Goal: Transaction & Acquisition: Purchase product/service

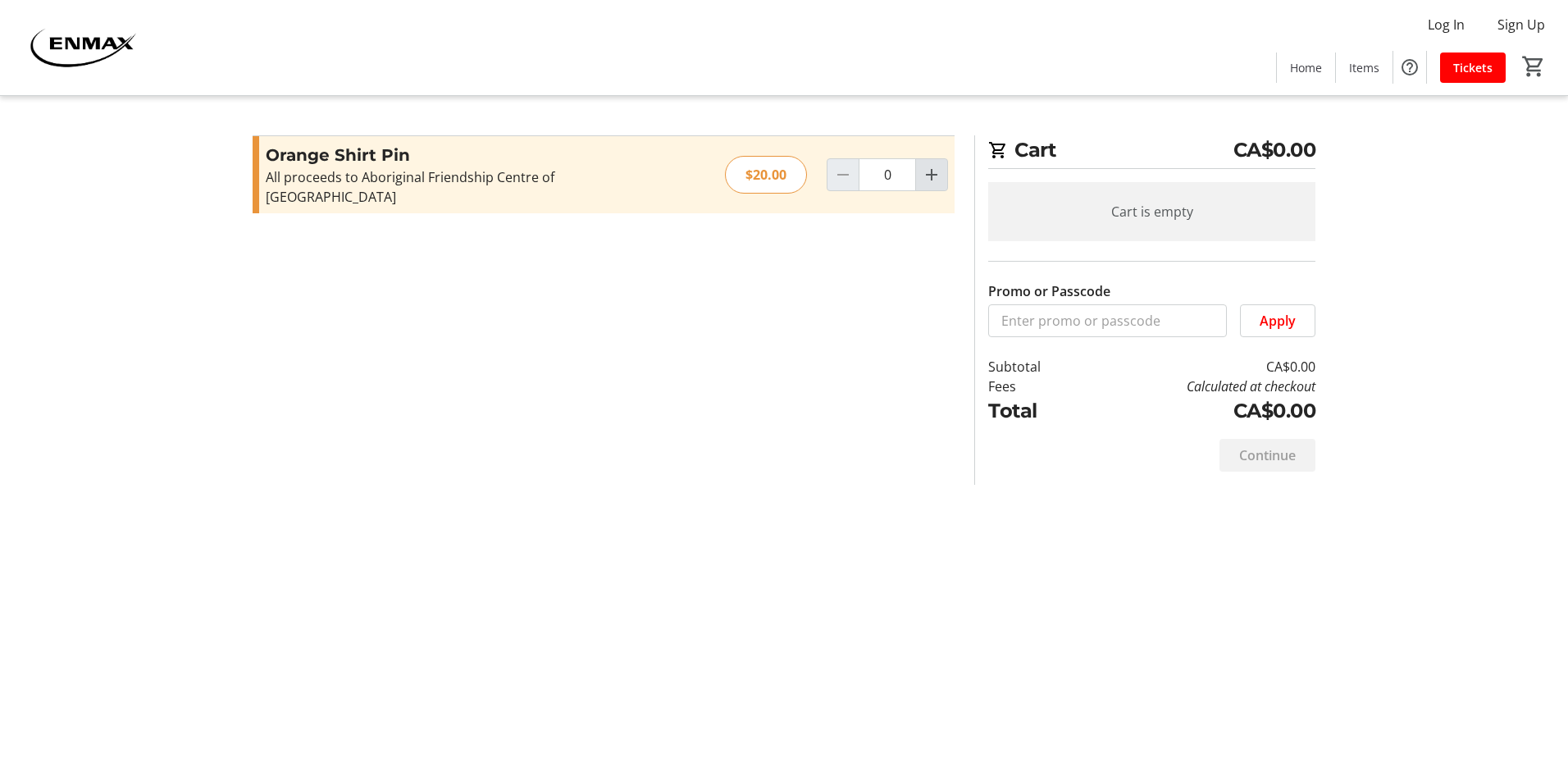
click at [932, 165] on mat-icon "Increment by one" at bounding box center [931, 174] width 20 height 20
type input "2"
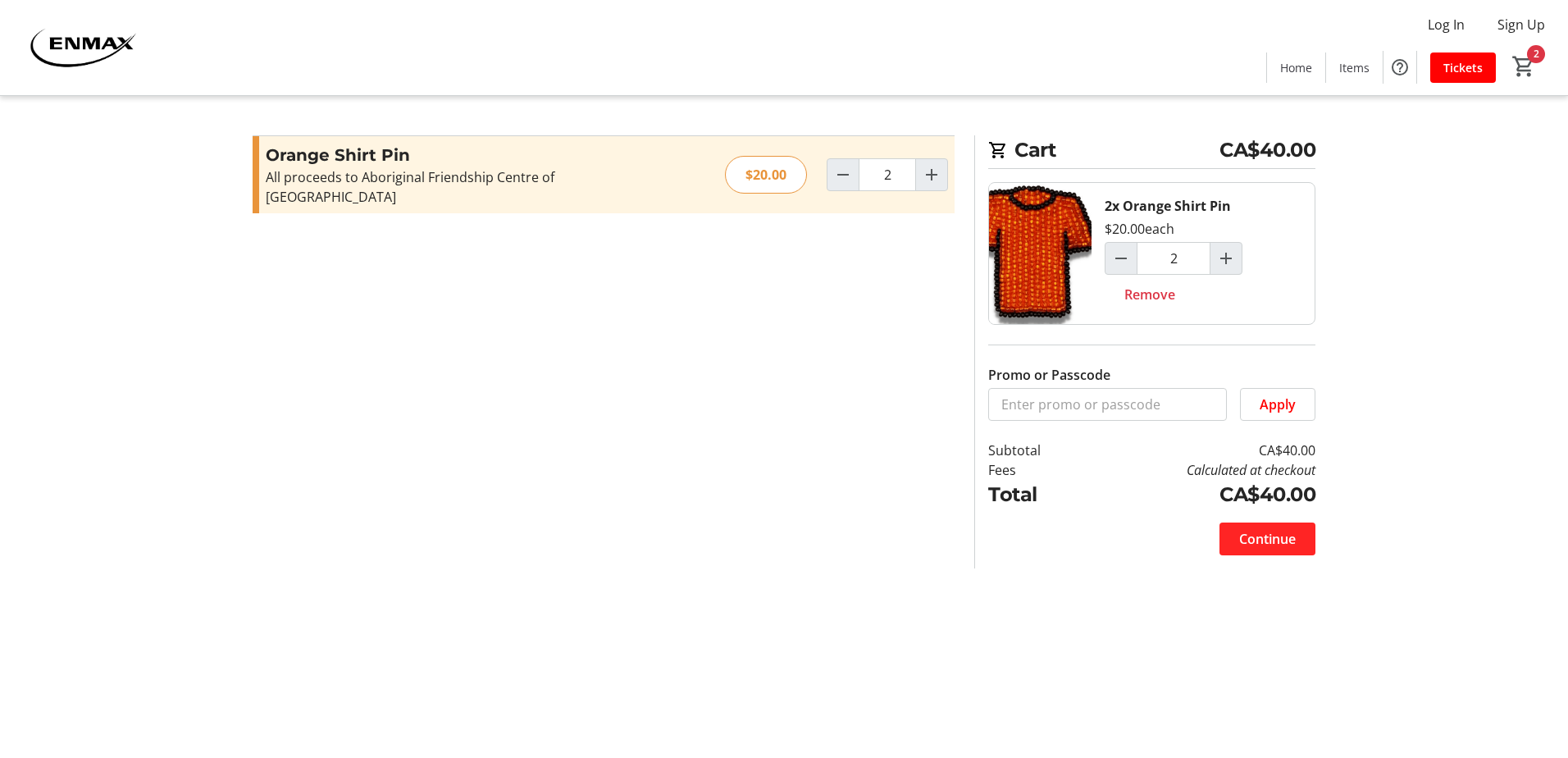
click at [1290, 538] on span "Continue" at bounding box center [1267, 538] width 57 height 20
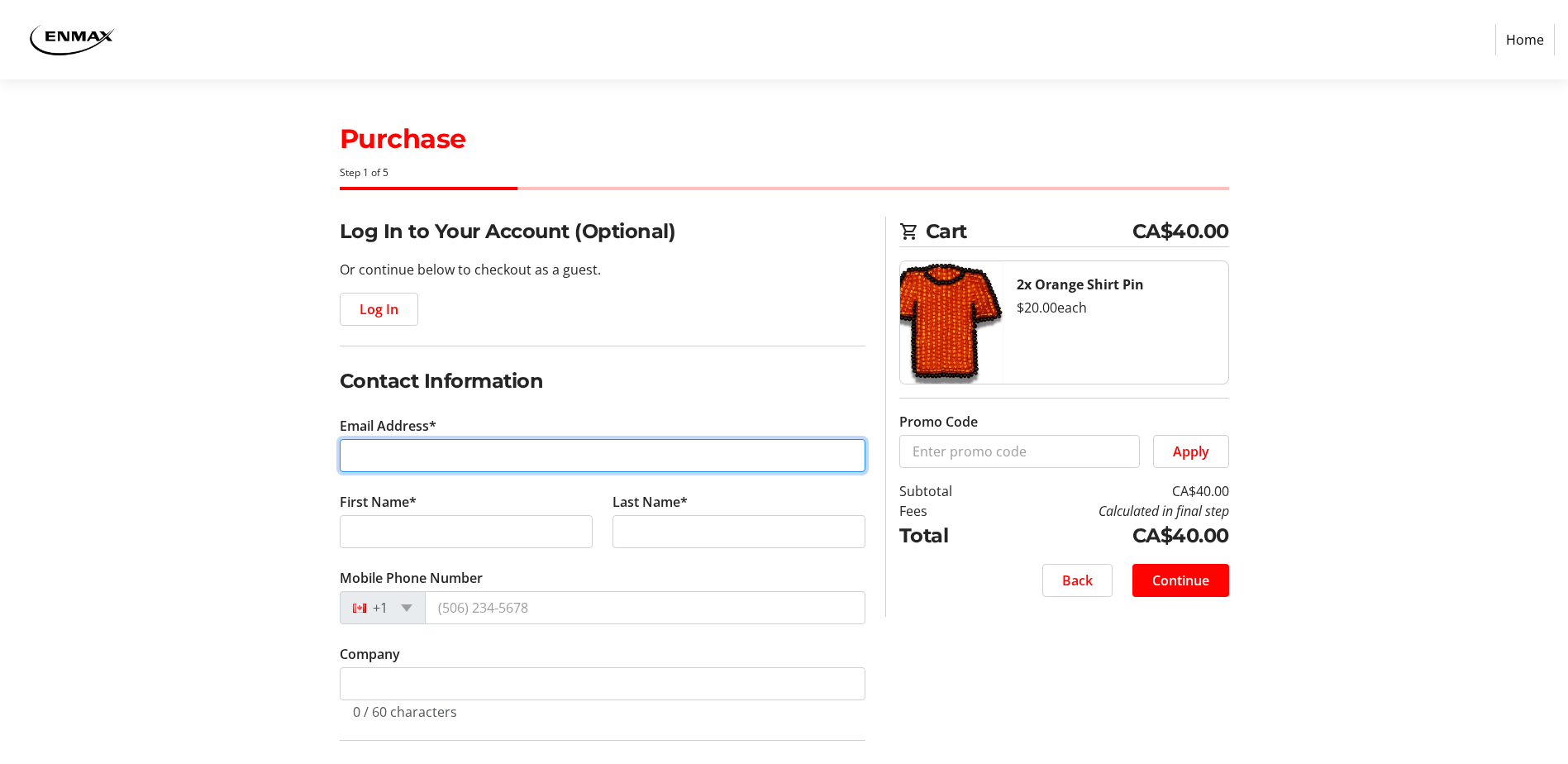
click at [367, 453] on input "Email Address*" at bounding box center [602, 455] width 526 height 33
click at [478, 448] on input "Email Address*" at bounding box center [602, 455] width 526 height 33
type input "[EMAIL_ADDRESS][DOMAIN_NAME]"
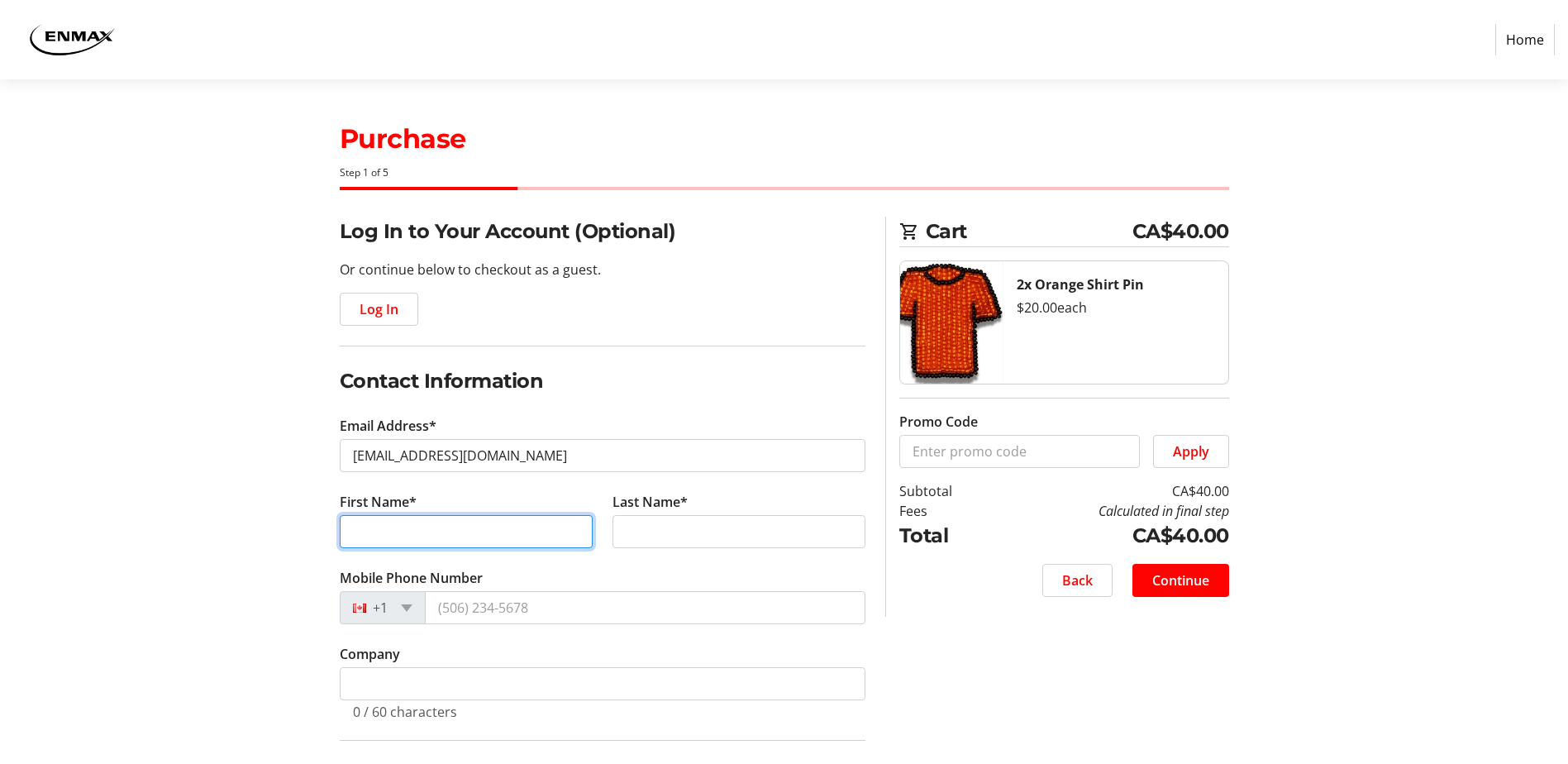
type input "[PERSON_NAME]"
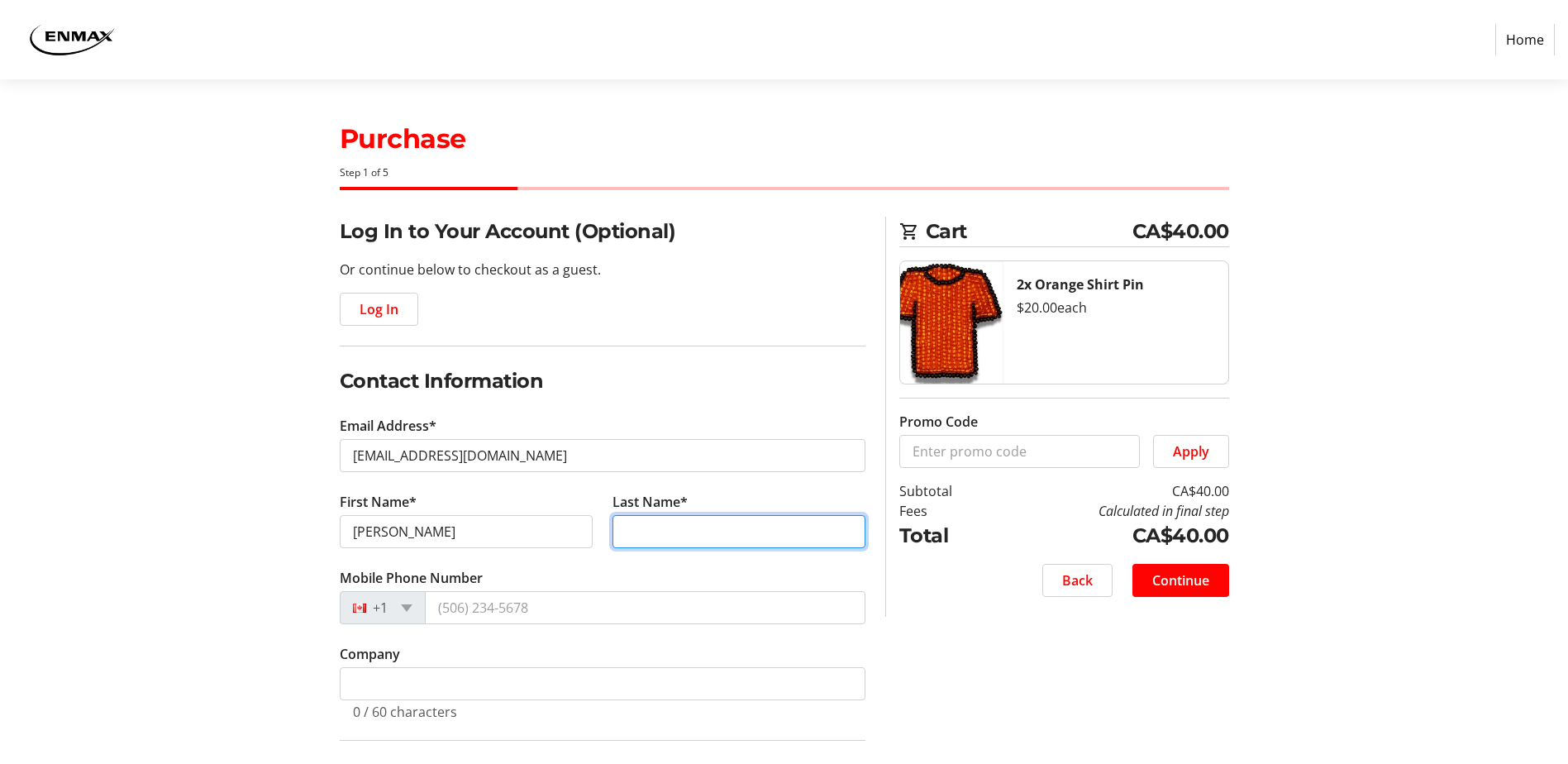
type input "Bird"
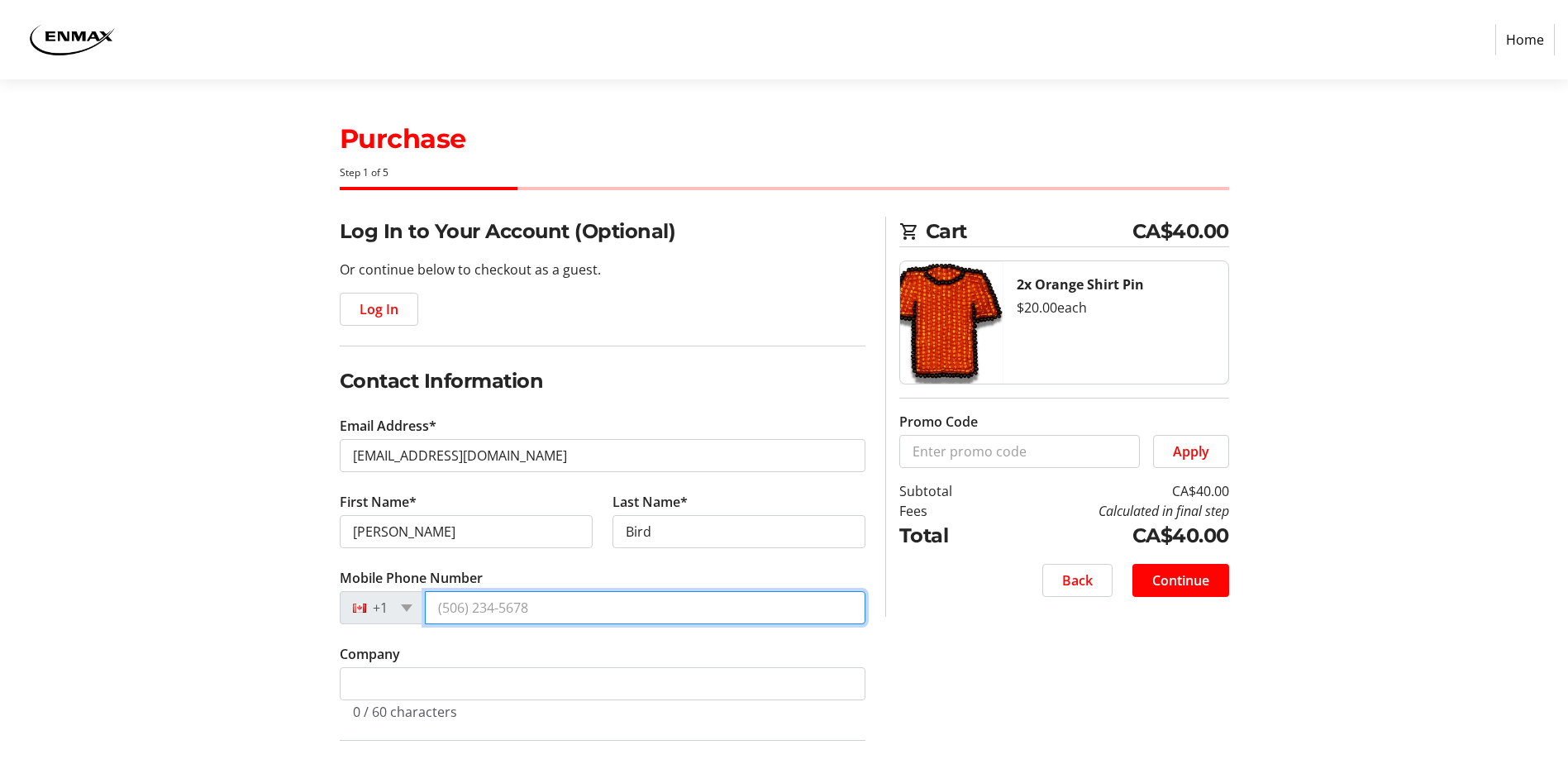
type input "[PHONE_NUMBER]"
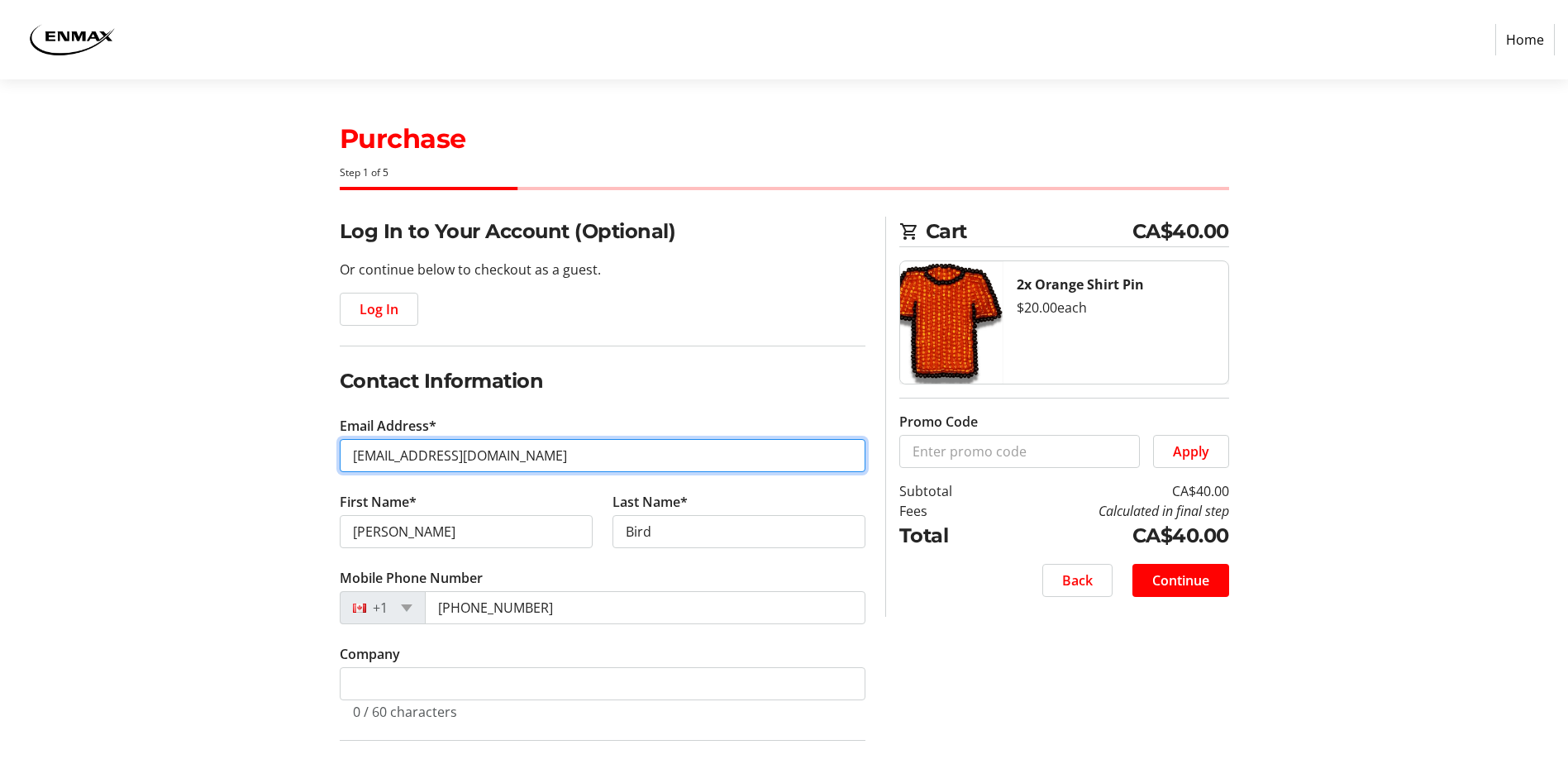
drag, startPoint x: 548, startPoint y: 454, endPoint x: 145, endPoint y: 408, distance: 405.6
click at [145, 408] on section "Purchase Step 1 of 5 Cart CA$40.00 2x Orange Shirt Pin $20.00 each Promo Code A…" at bounding box center [784, 575] width 1568 height 992
click at [380, 451] on input "[EMAIL_ADDRESS][DOMAIN_NAME]" at bounding box center [602, 455] width 526 height 33
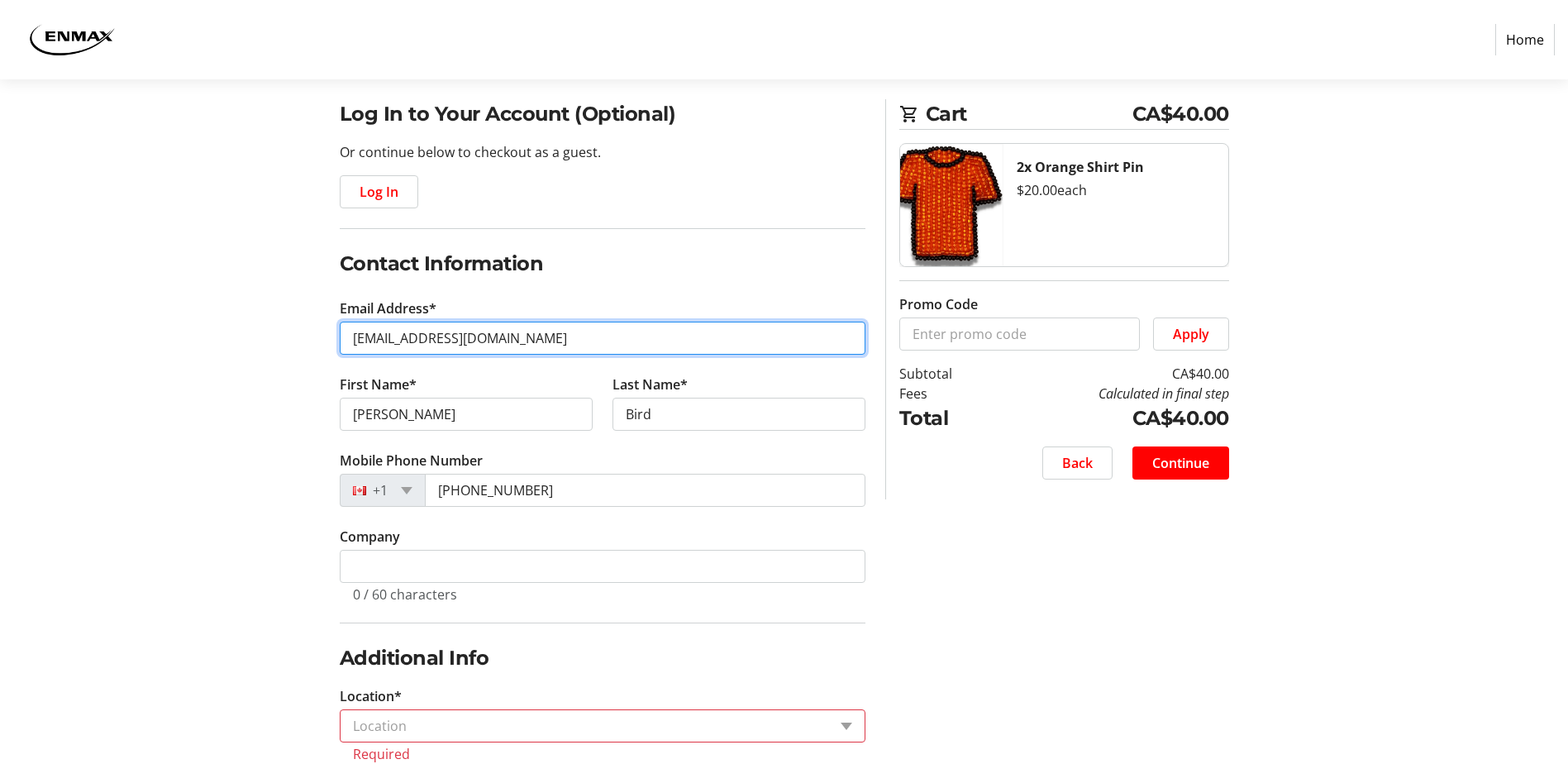
scroll to position [307, 0]
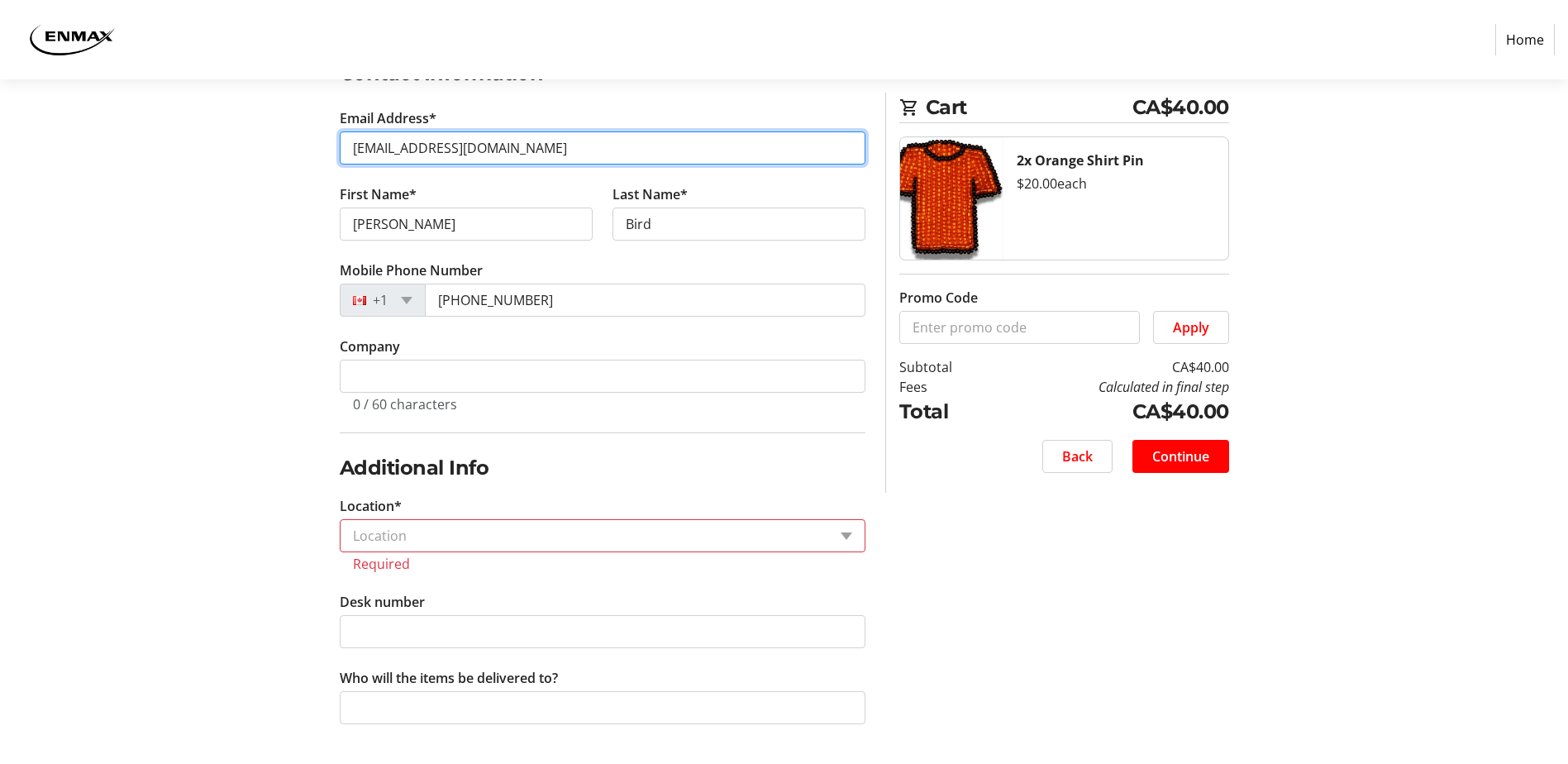
type input "[EMAIL_ADDRESS][DOMAIN_NAME]"
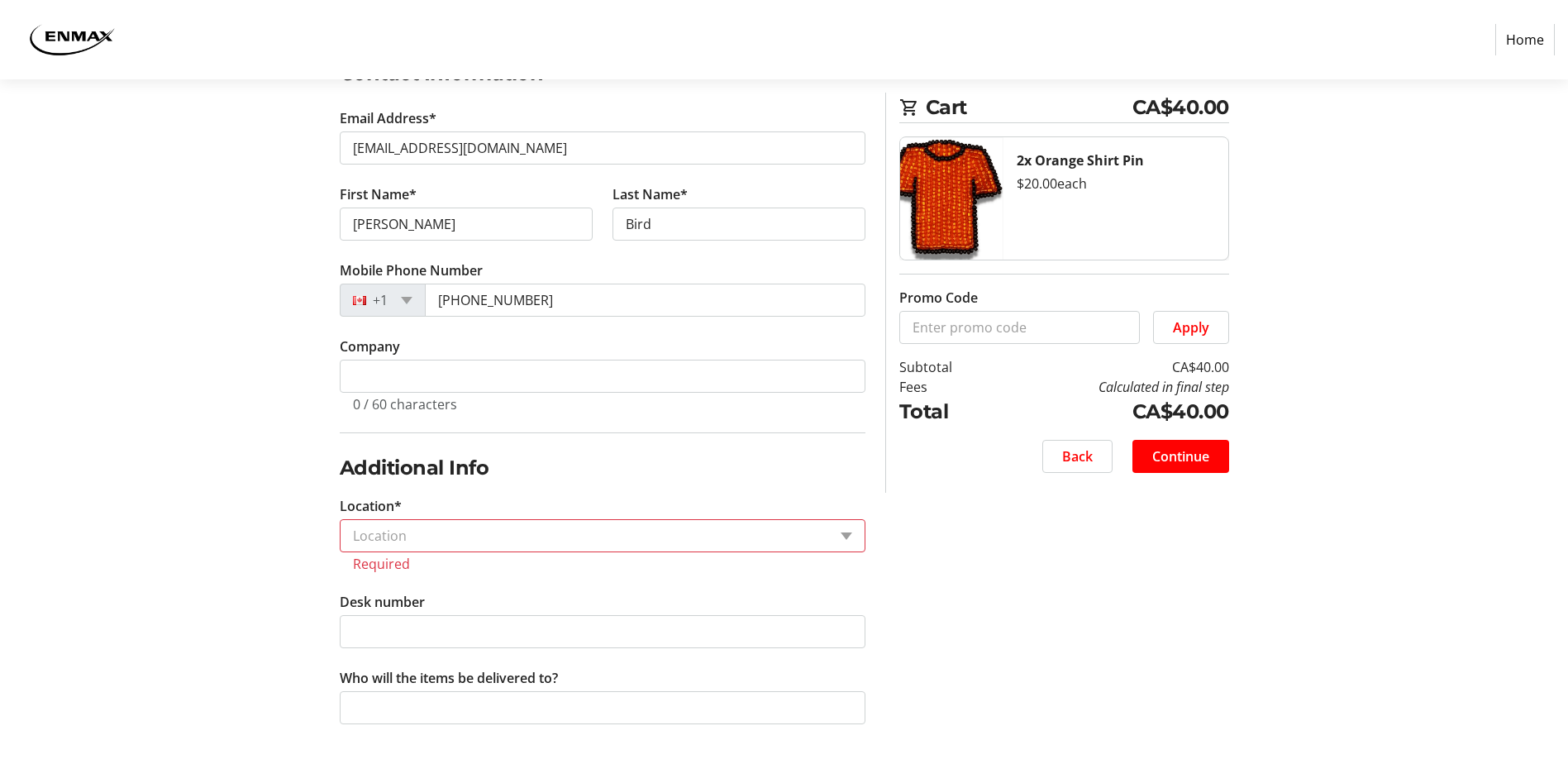
click at [470, 526] on input "Location*" at bounding box center [590, 536] width 475 height 20
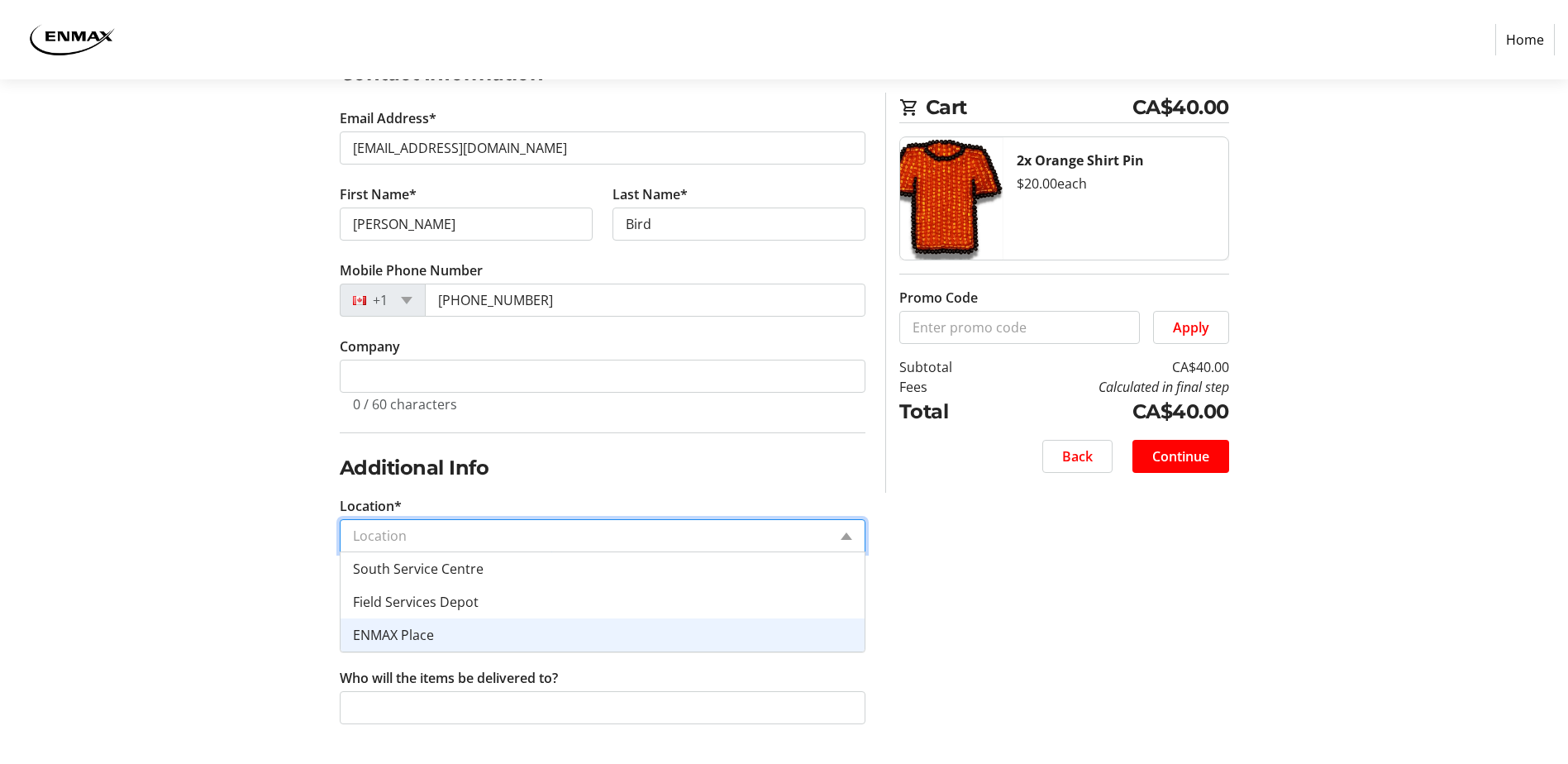
click at [437, 631] on div "ENMAX Place" at bounding box center [602, 635] width 524 height 33
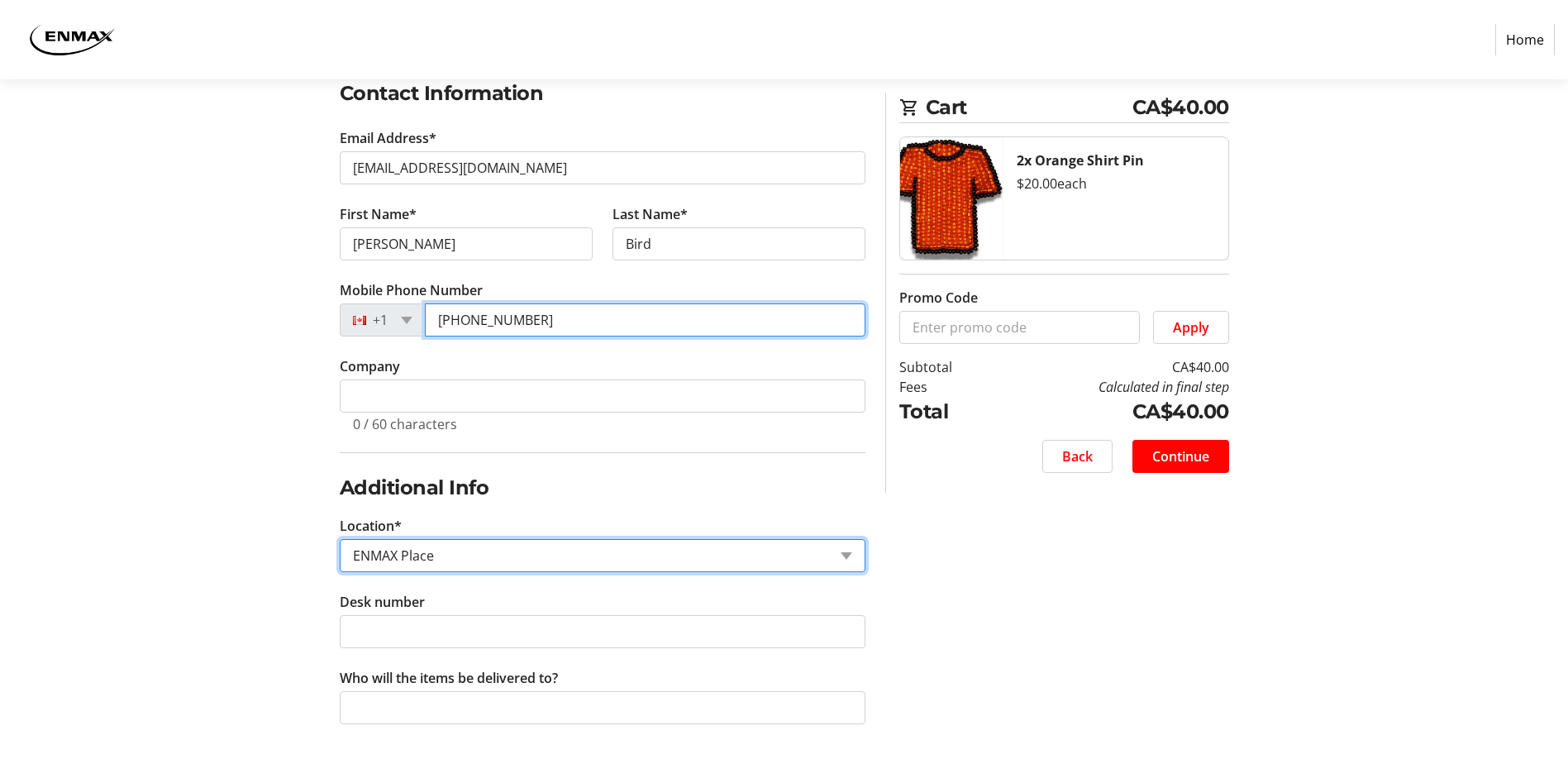
click at [548, 317] on input "[PHONE_NUMBER]" at bounding box center [645, 320] width 441 height 33
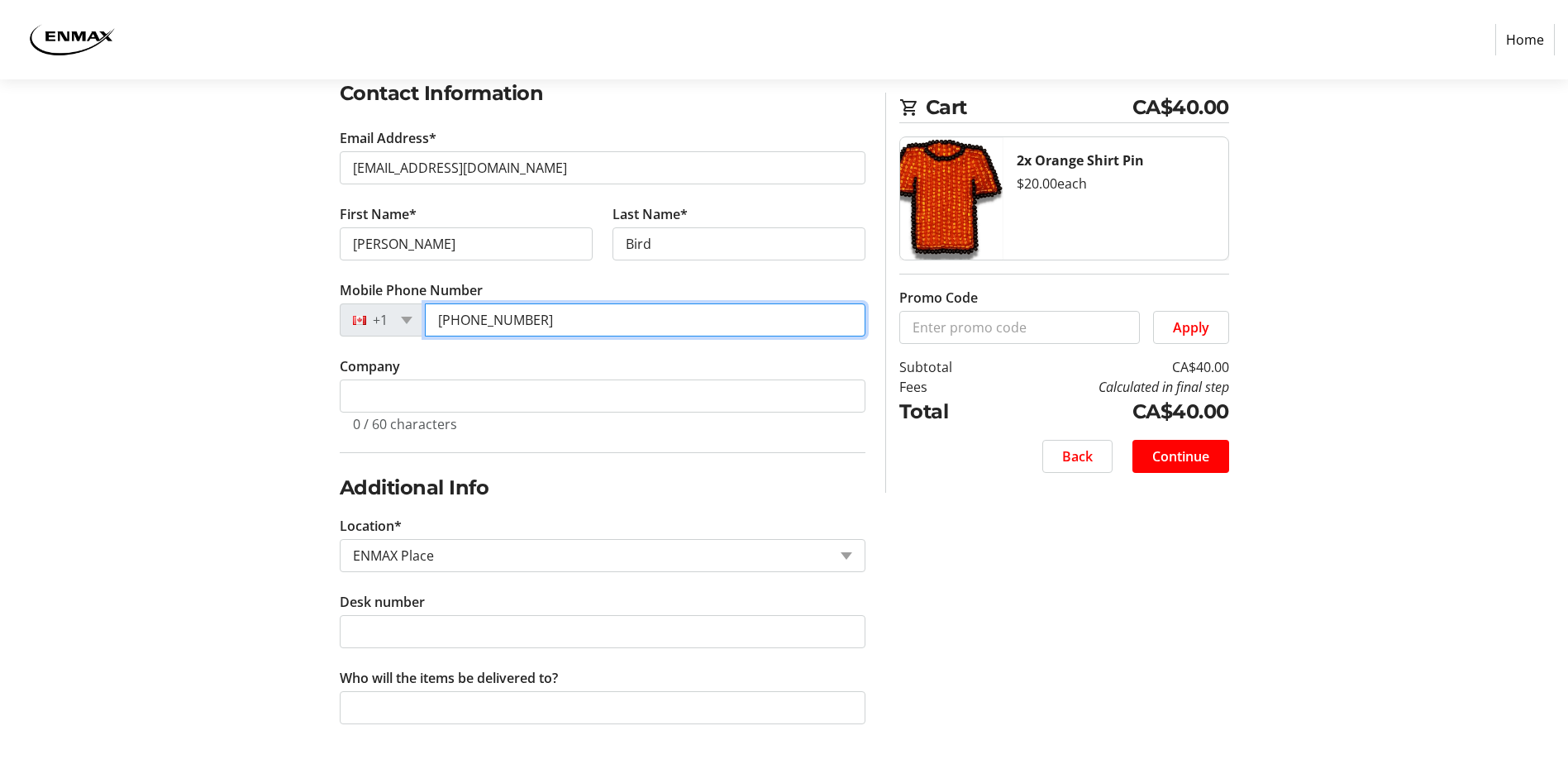
click at [548, 317] on input "[PHONE_NUMBER]" at bounding box center [645, 320] width 441 height 33
click at [482, 323] on input "[PHONE_NUMBER]" at bounding box center [645, 320] width 441 height 33
type input "[PHONE_NUMBER]"
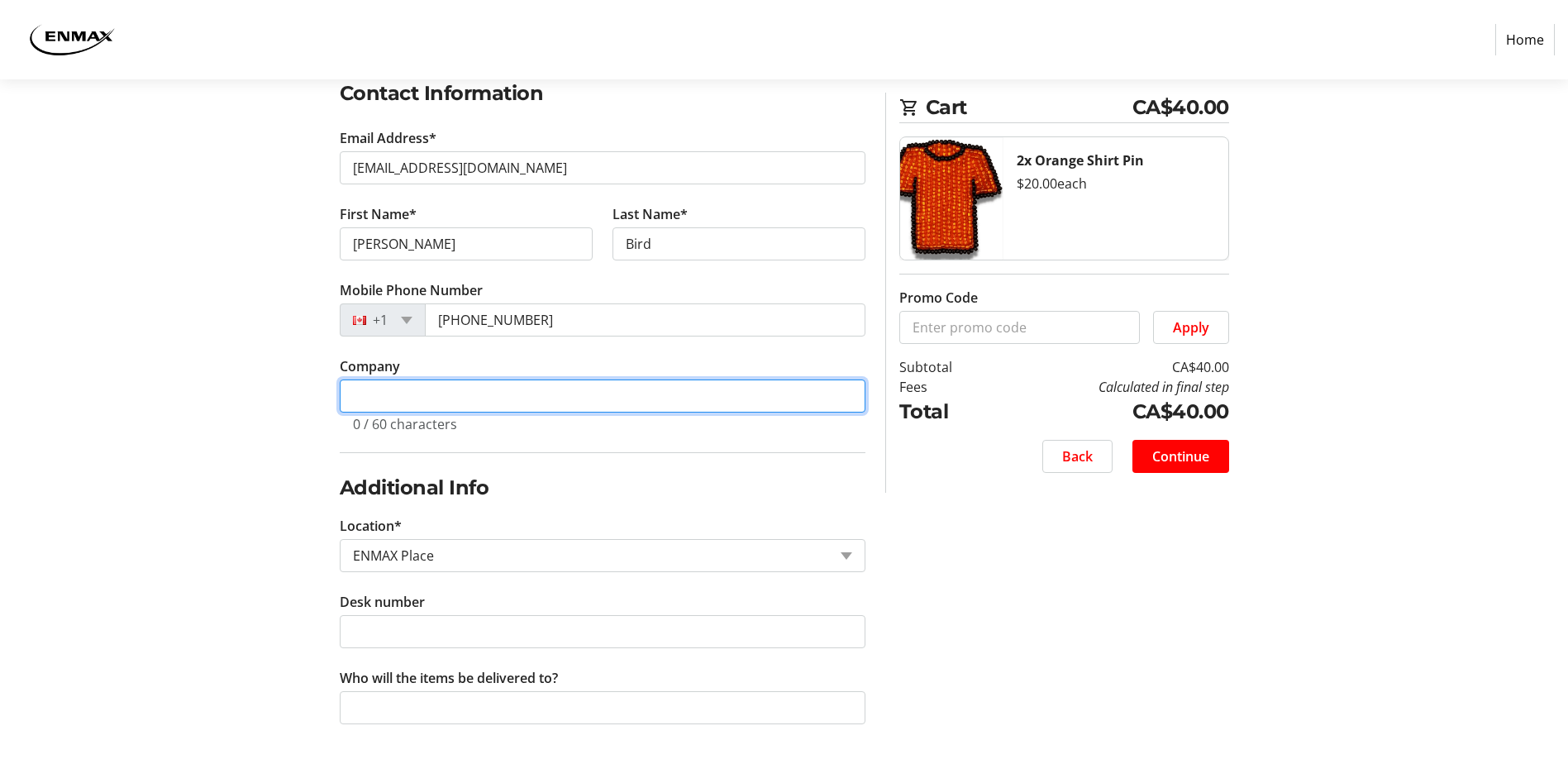
click at [614, 397] on input "Company" at bounding box center [602, 396] width 526 height 33
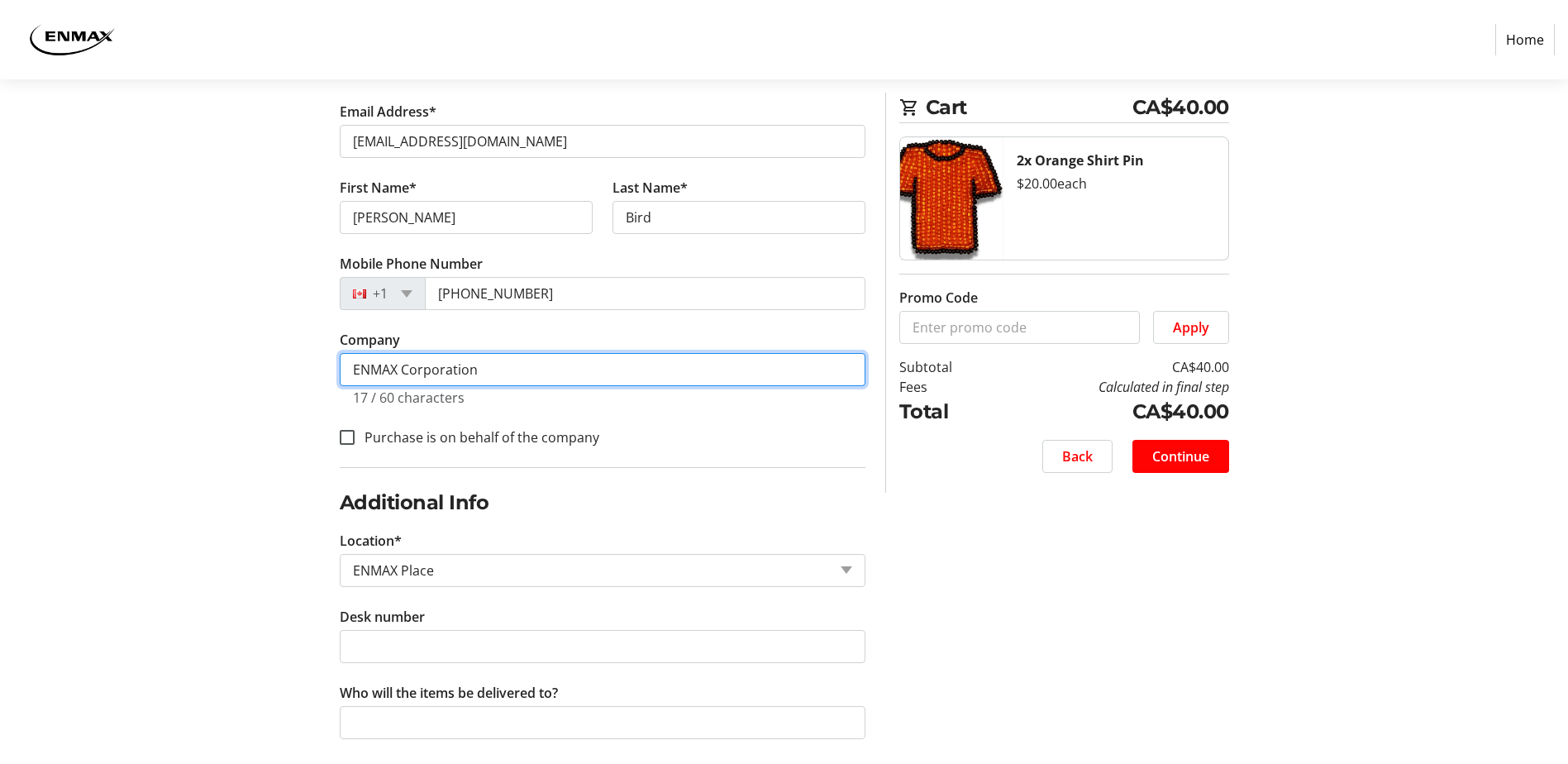
scroll to position [329, 0]
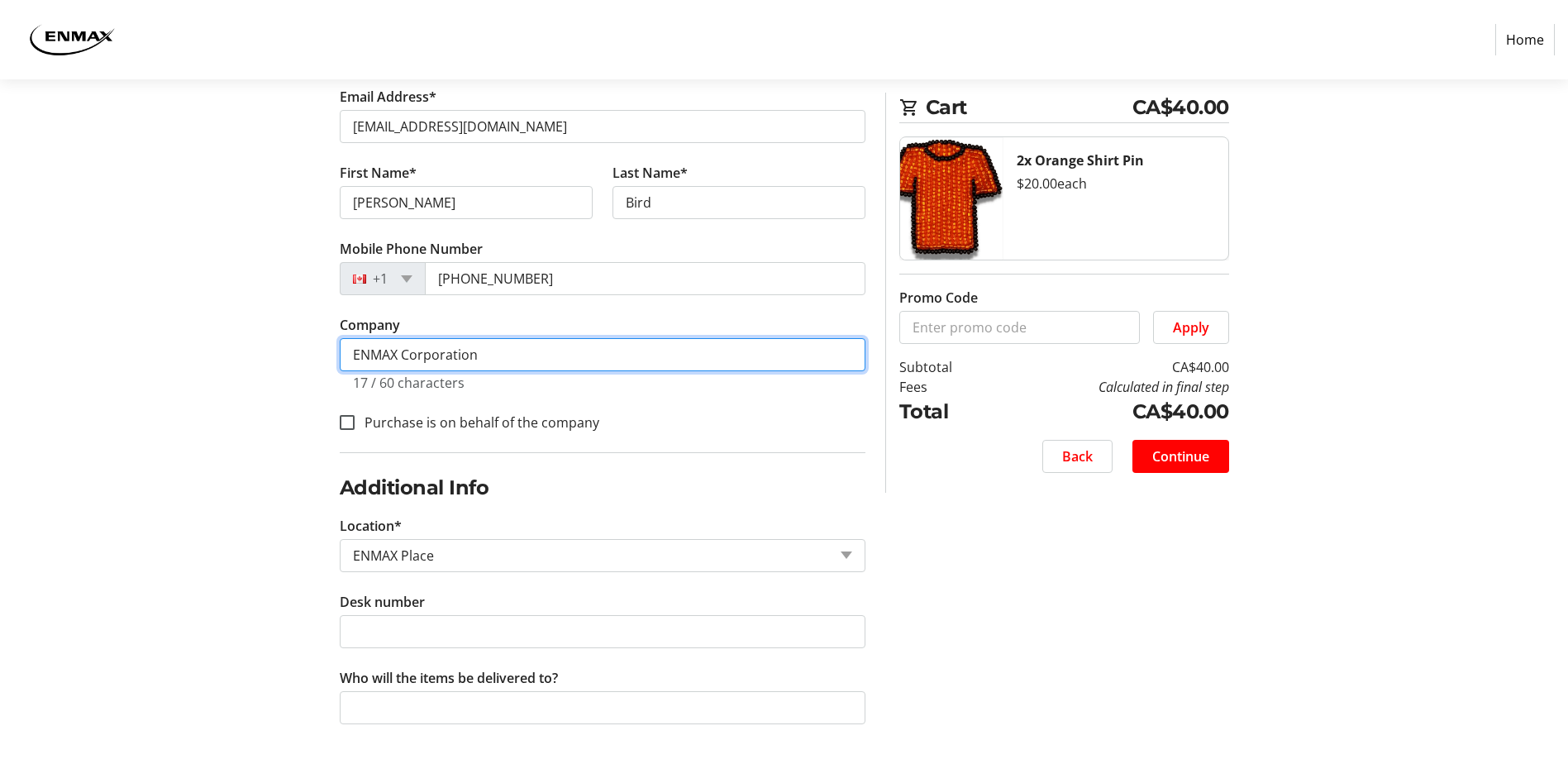
type input "ENMAX Corporation"
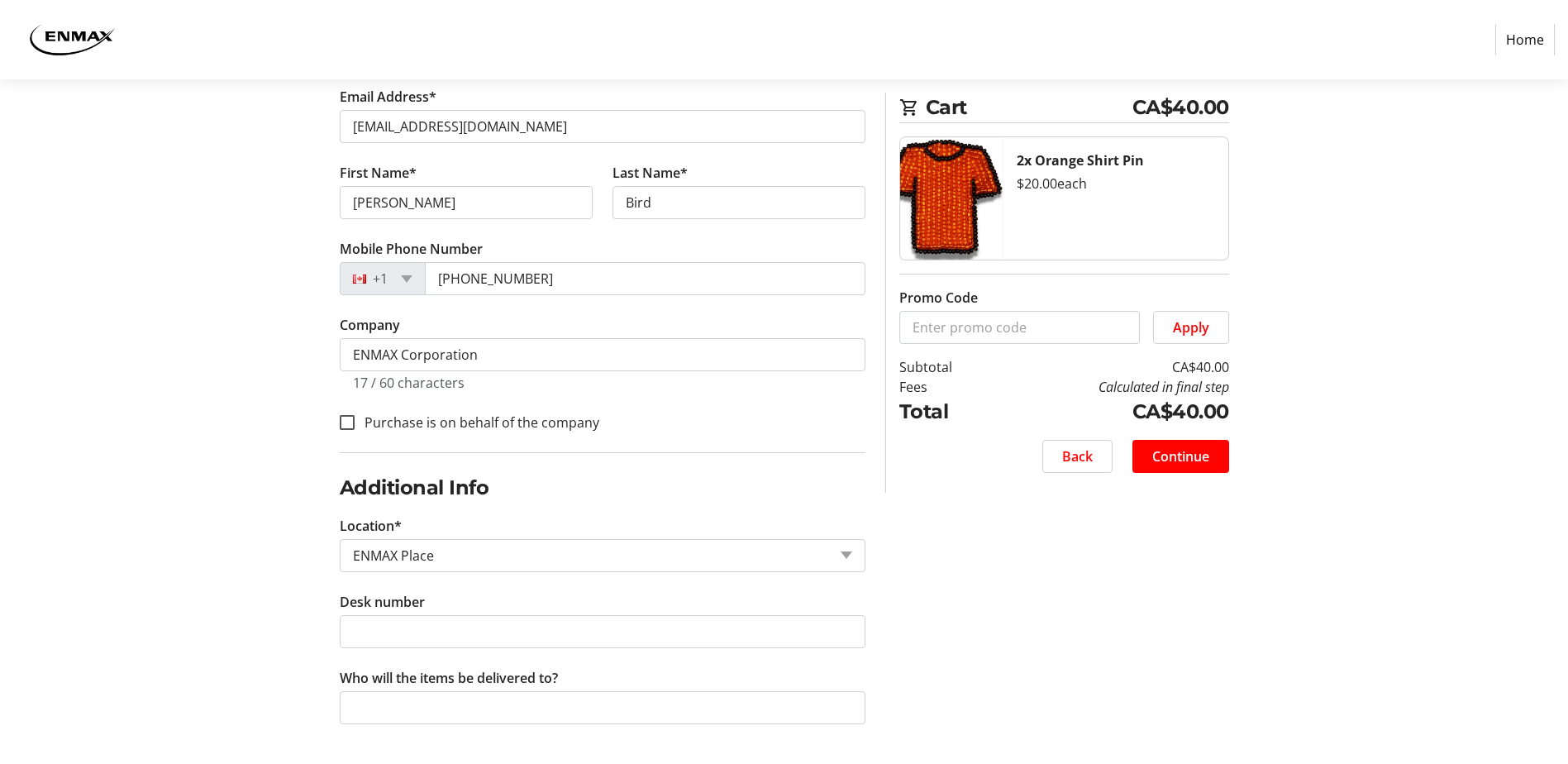
click at [519, 477] on h2 "Additional Info" at bounding box center [602, 488] width 526 height 30
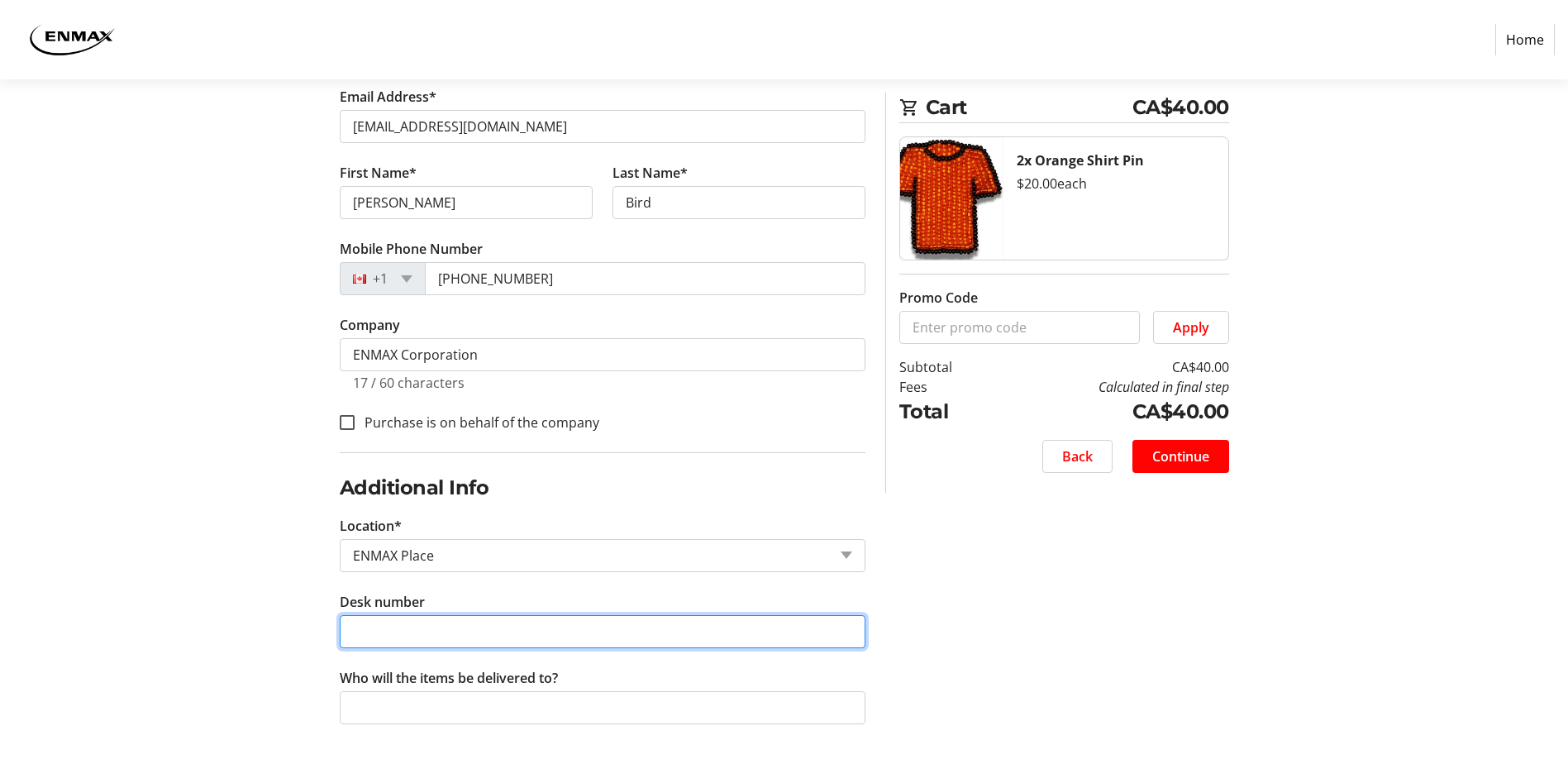
click at [421, 641] on input "Desk number" at bounding box center [602, 631] width 526 height 33
type input "2715.C"
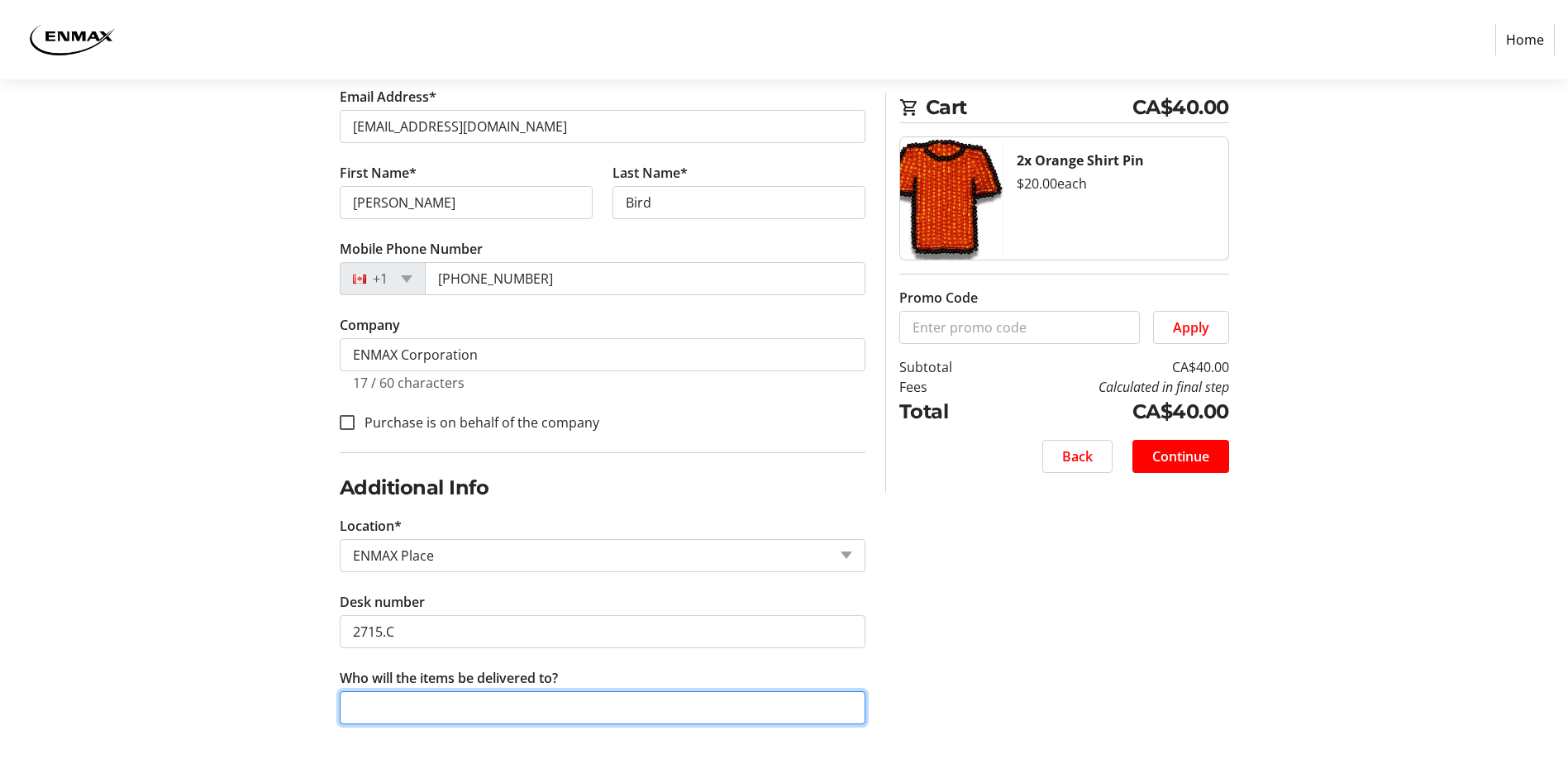
click at [593, 712] on input "Who will the items be delivered to?" at bounding box center [602, 708] width 526 height 33
type input "[PERSON_NAME]"
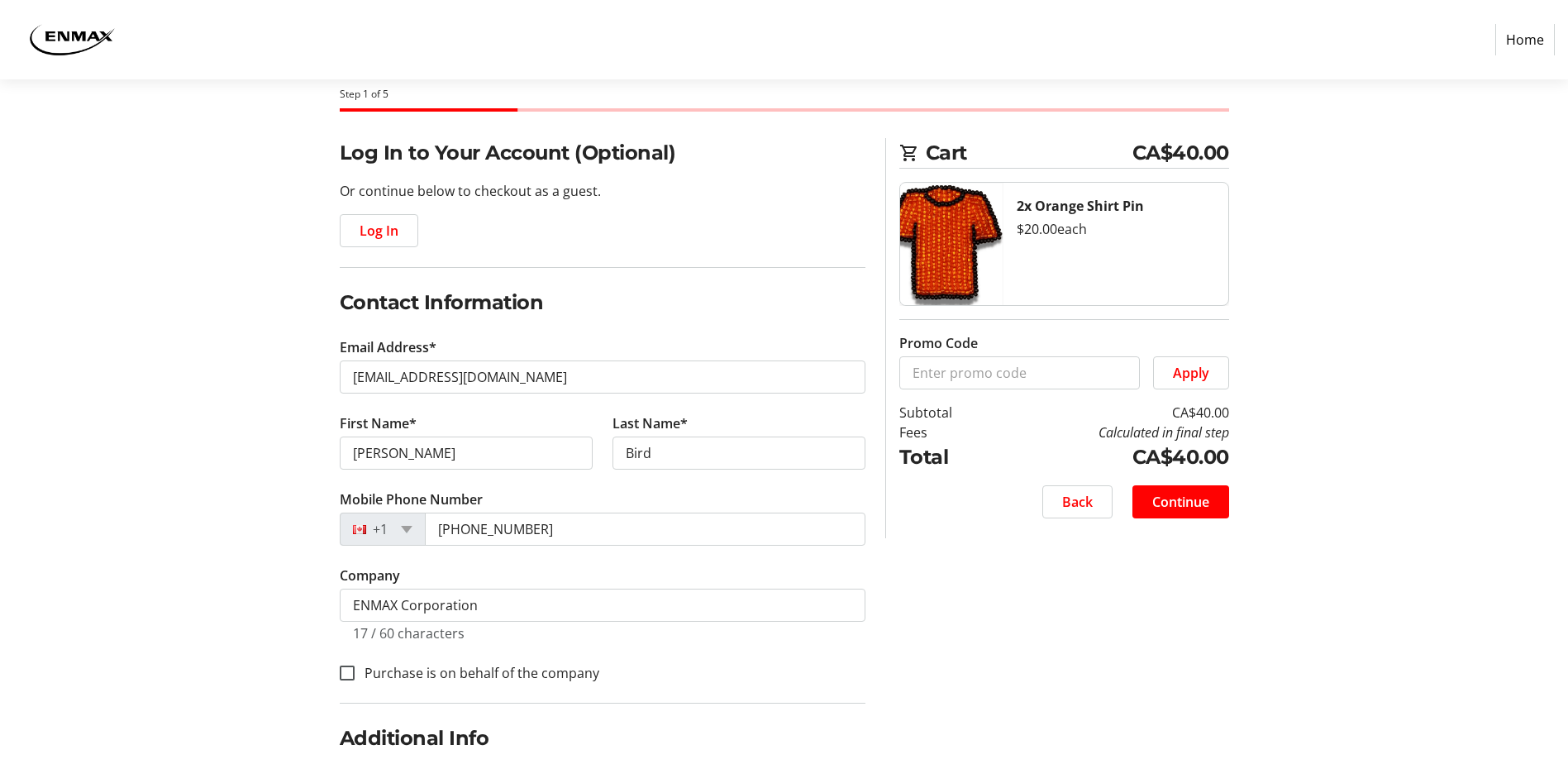
scroll to position [83, 0]
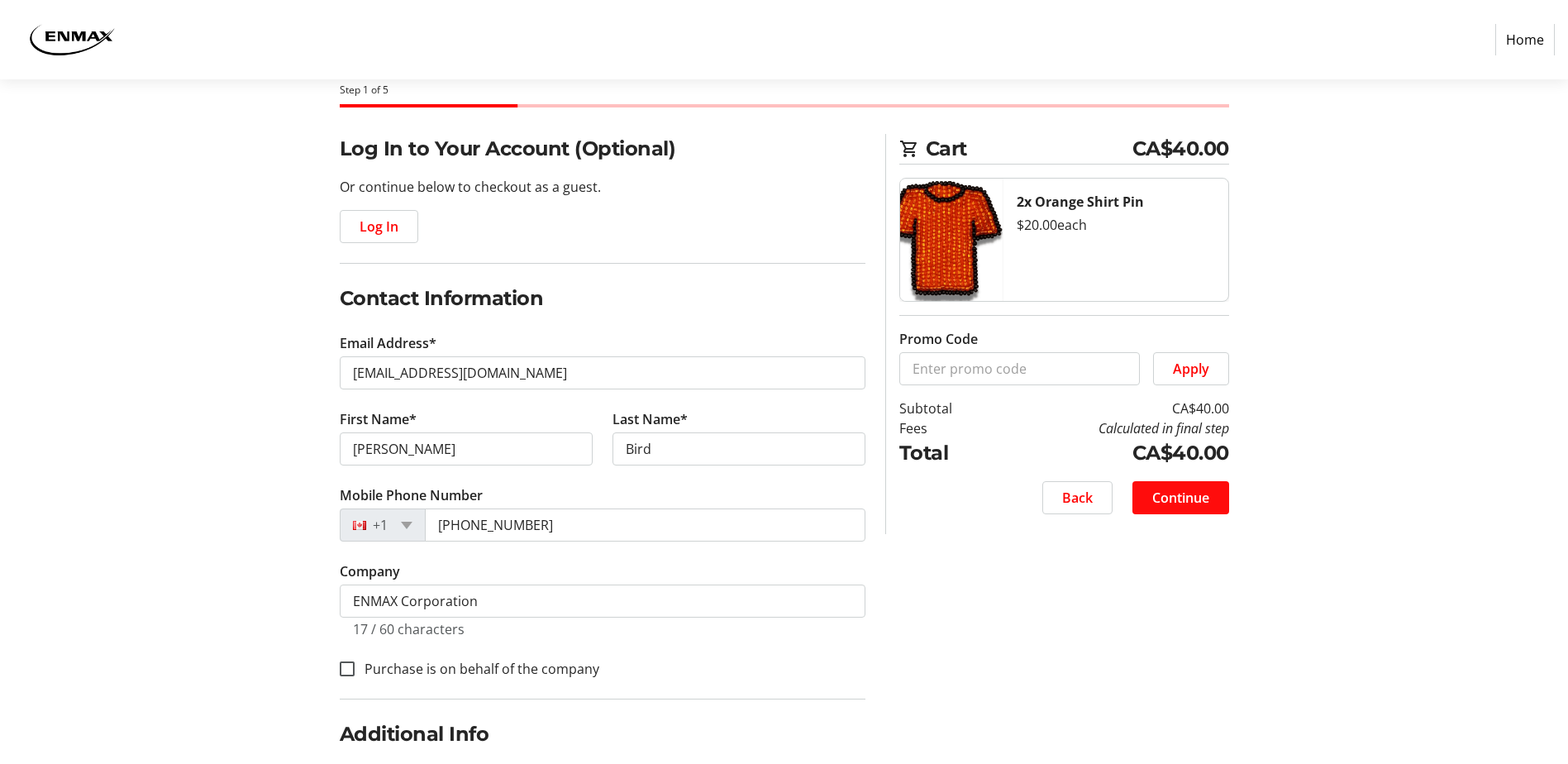
click at [1187, 495] on span "Continue" at bounding box center [1180, 497] width 57 height 20
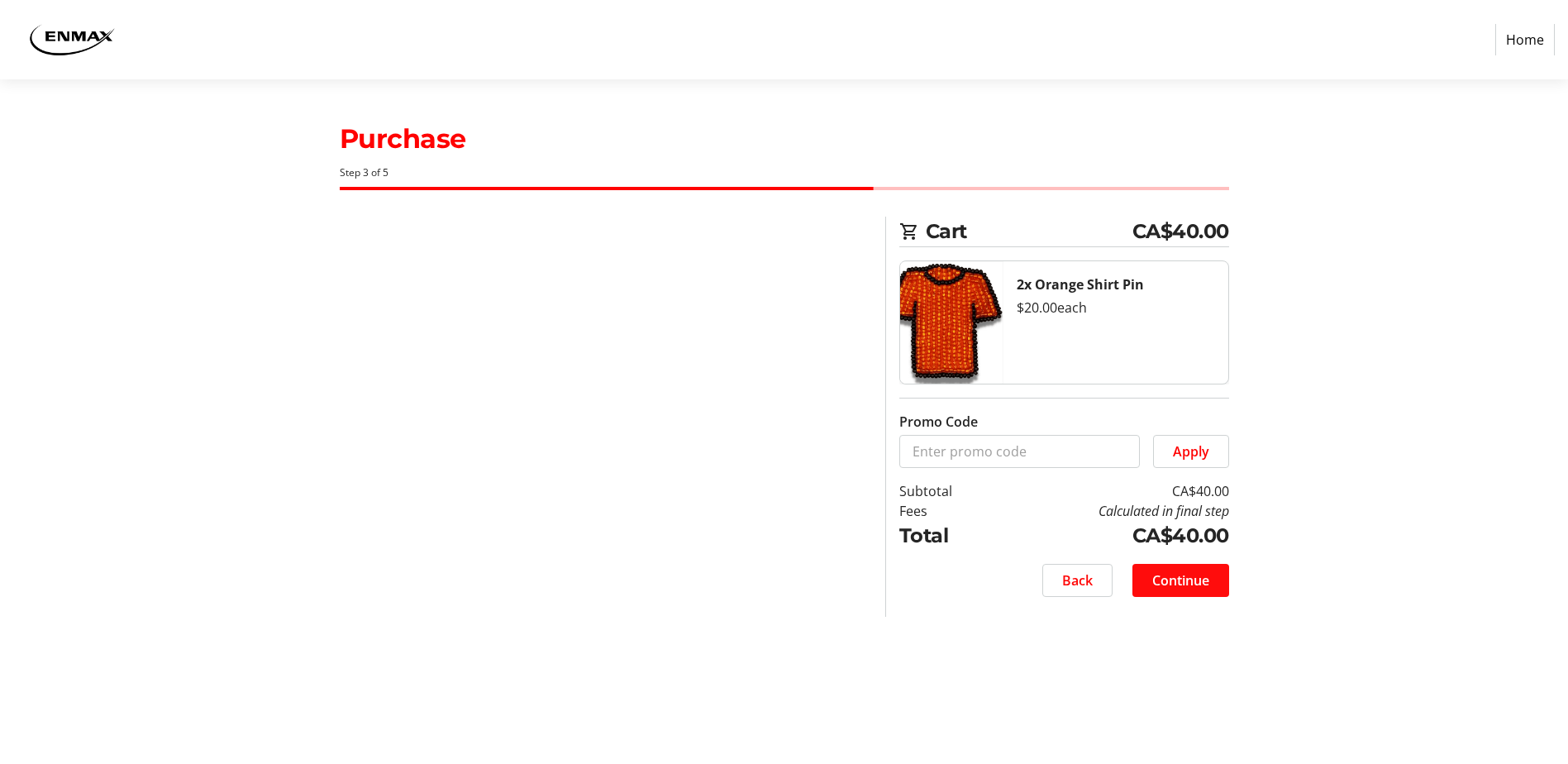
scroll to position [0, 0]
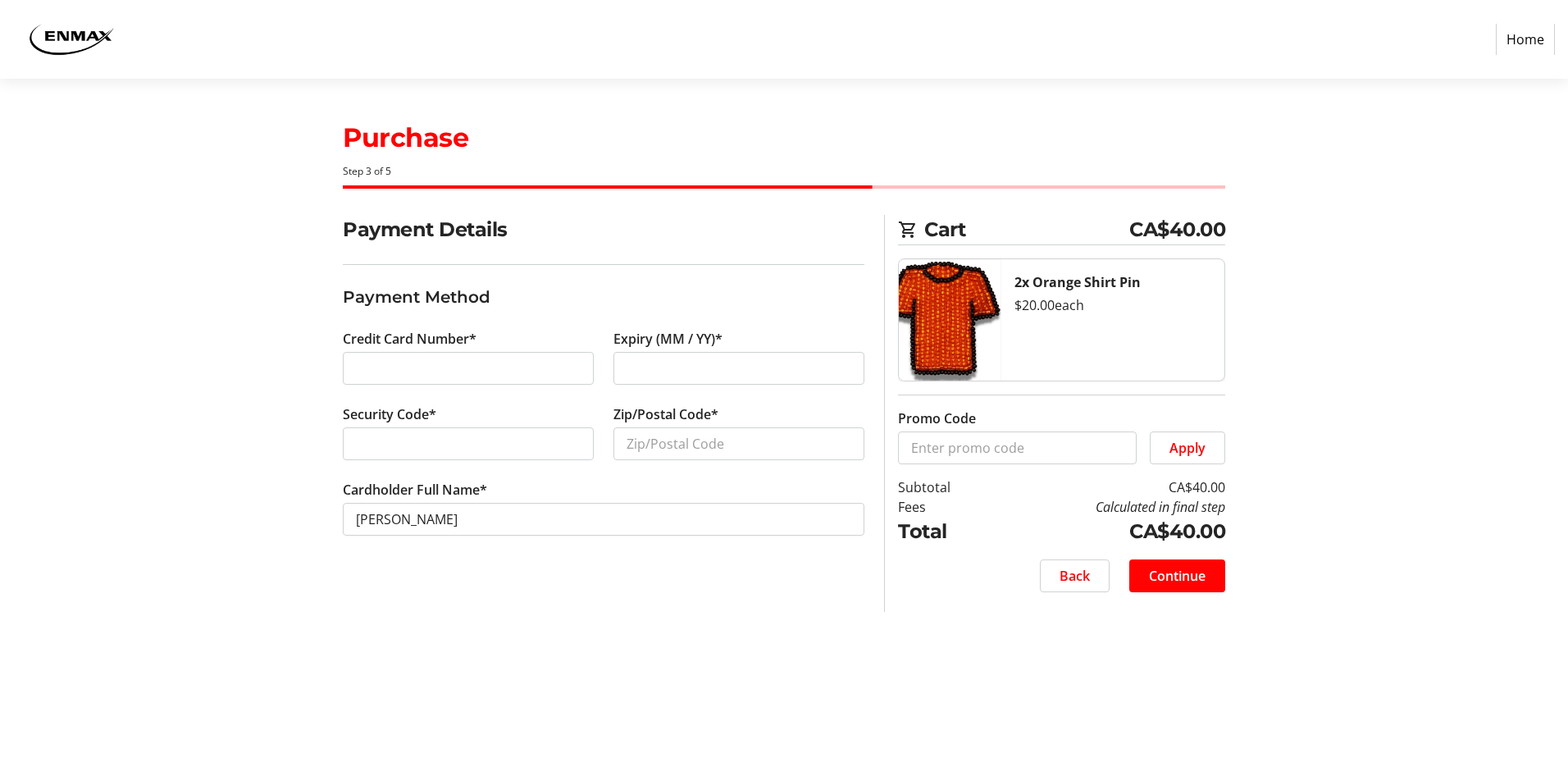
click at [435, 389] on div "Credit Card Number*" at bounding box center [468, 366] width 271 height 76
click at [681, 442] on input "Zip/Postal Code*" at bounding box center [739, 443] width 251 height 33
click at [390, 425] on div "Security Code*" at bounding box center [468, 441] width 271 height 76
click at [683, 445] on input "Zip/Postal Code*" at bounding box center [739, 443] width 251 height 33
type input "T3H2K7"
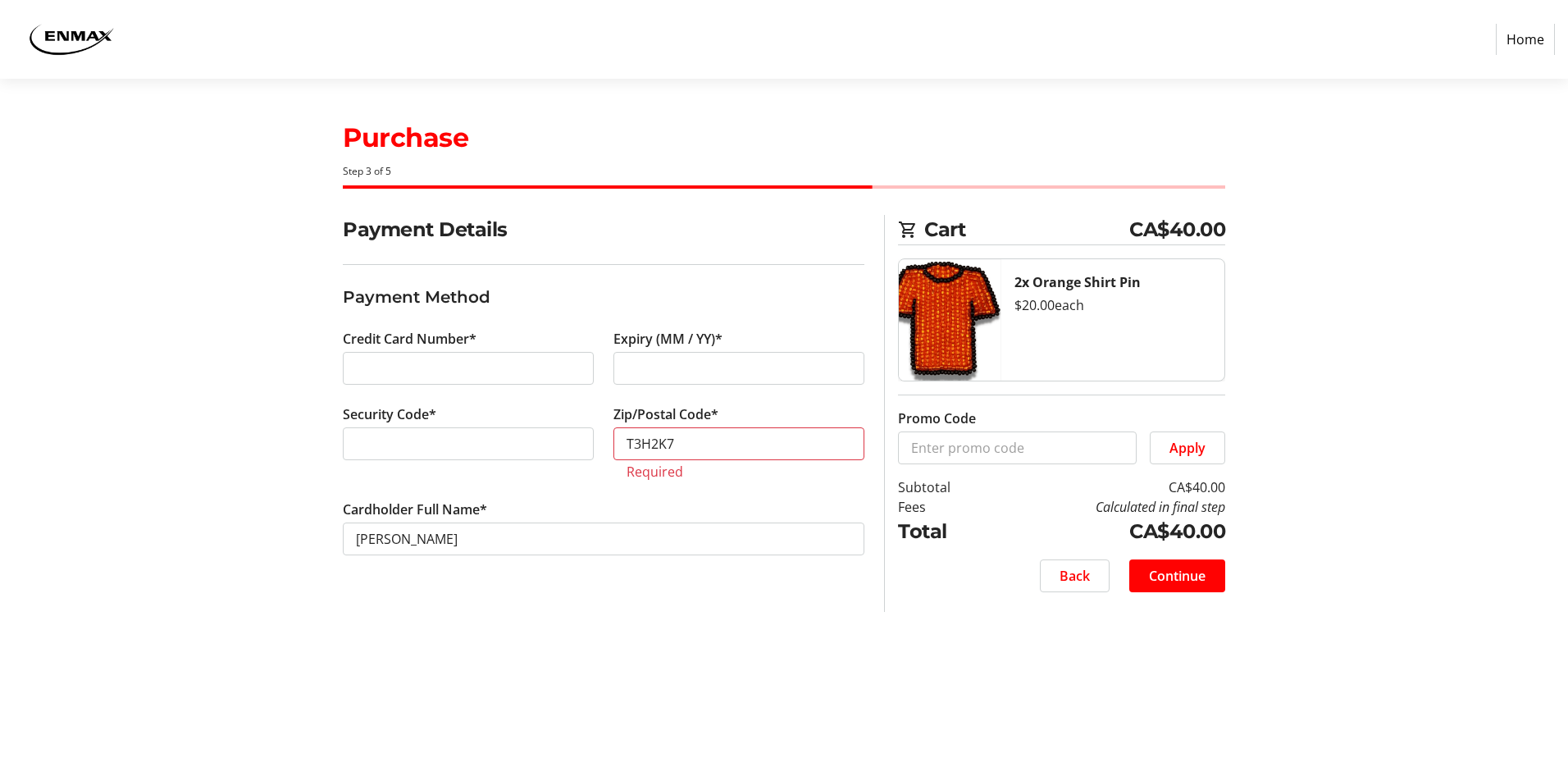
type input "4"
click at [390, 352] on div at bounding box center [469, 368] width 251 height 33
click at [96, 33] on img at bounding box center [70, 39] width 116 height 65
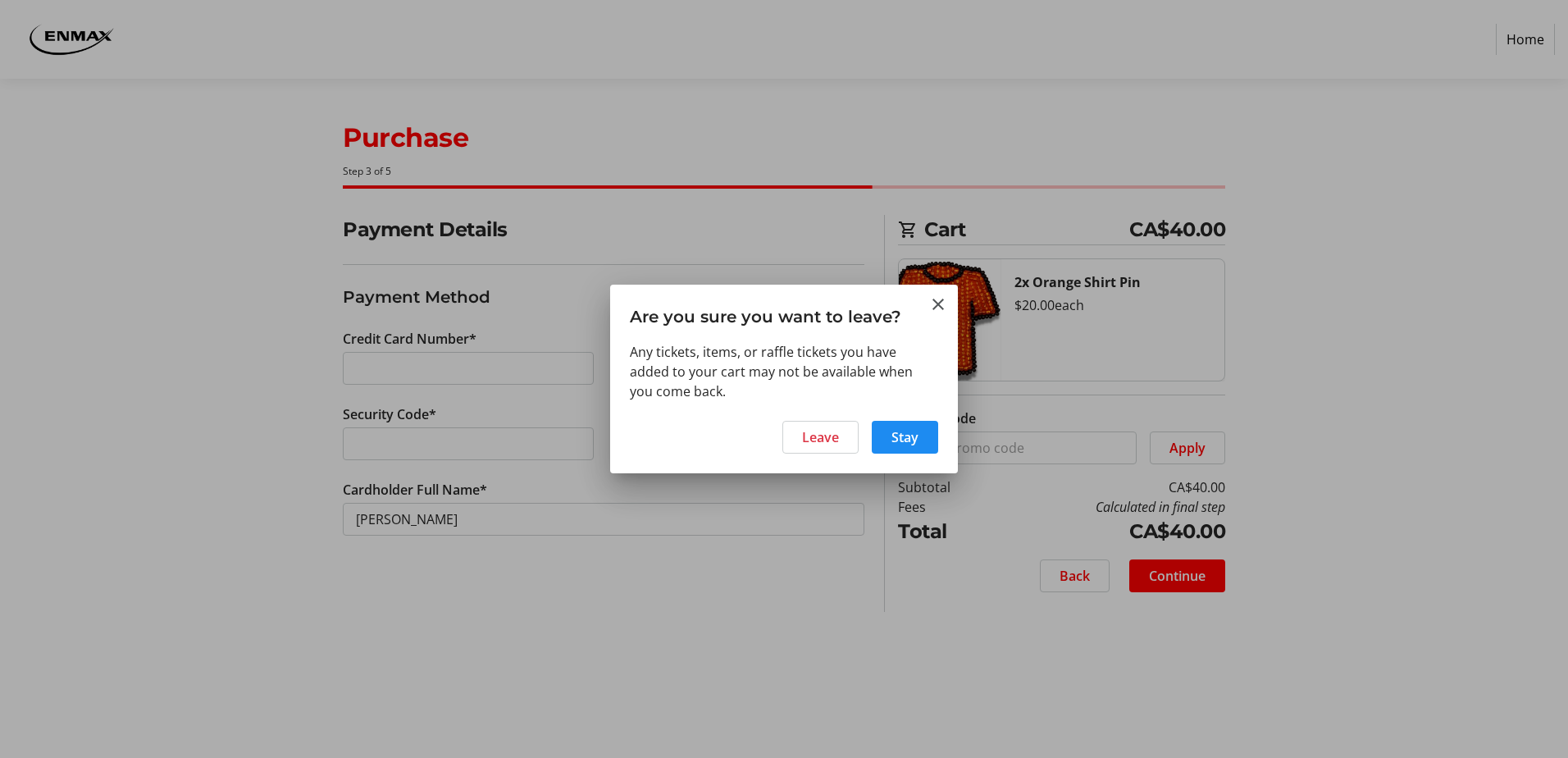
click at [96, 33] on div at bounding box center [784, 379] width 1568 height 758
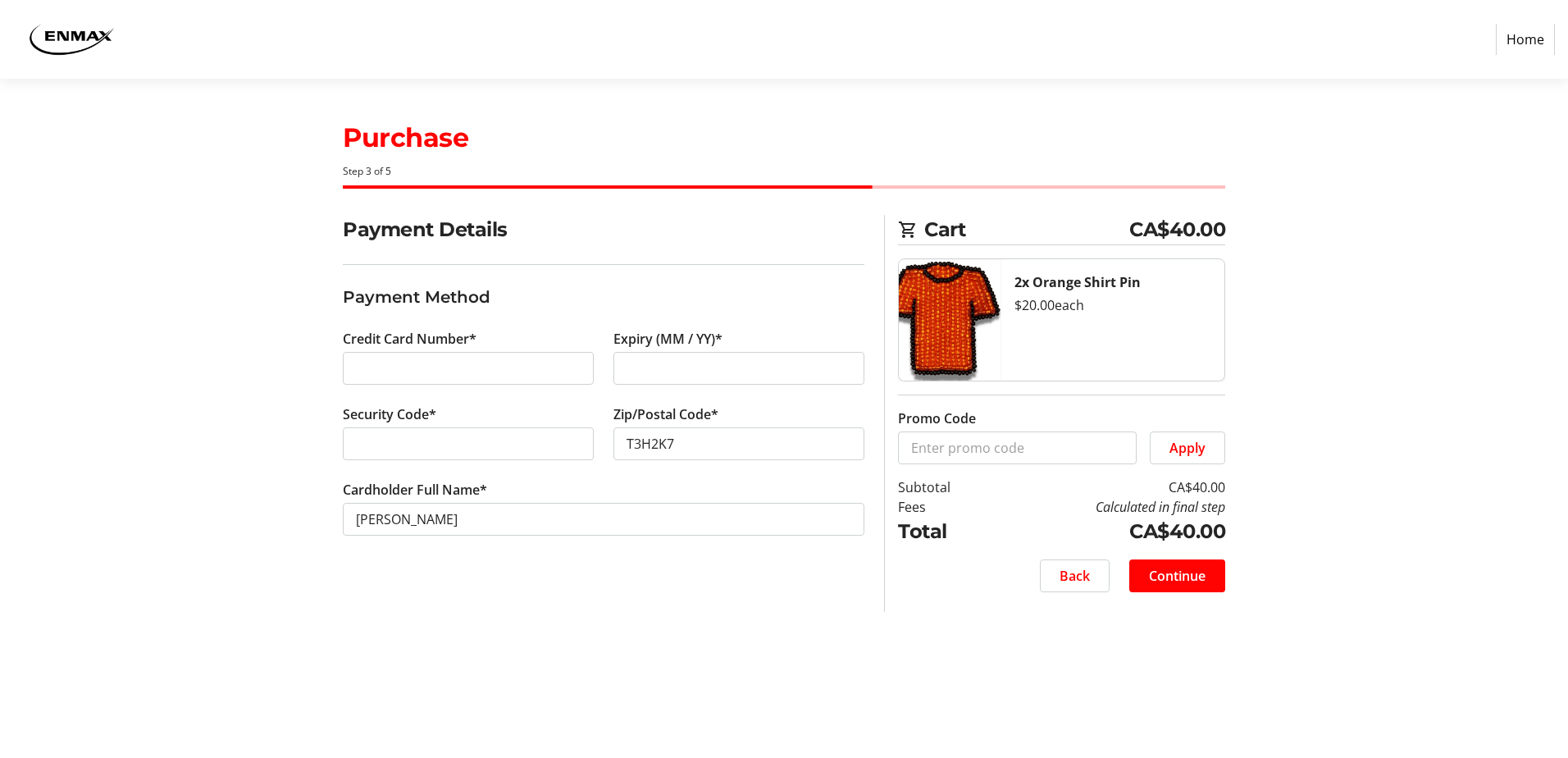
click at [98, 40] on img at bounding box center [70, 39] width 116 height 65
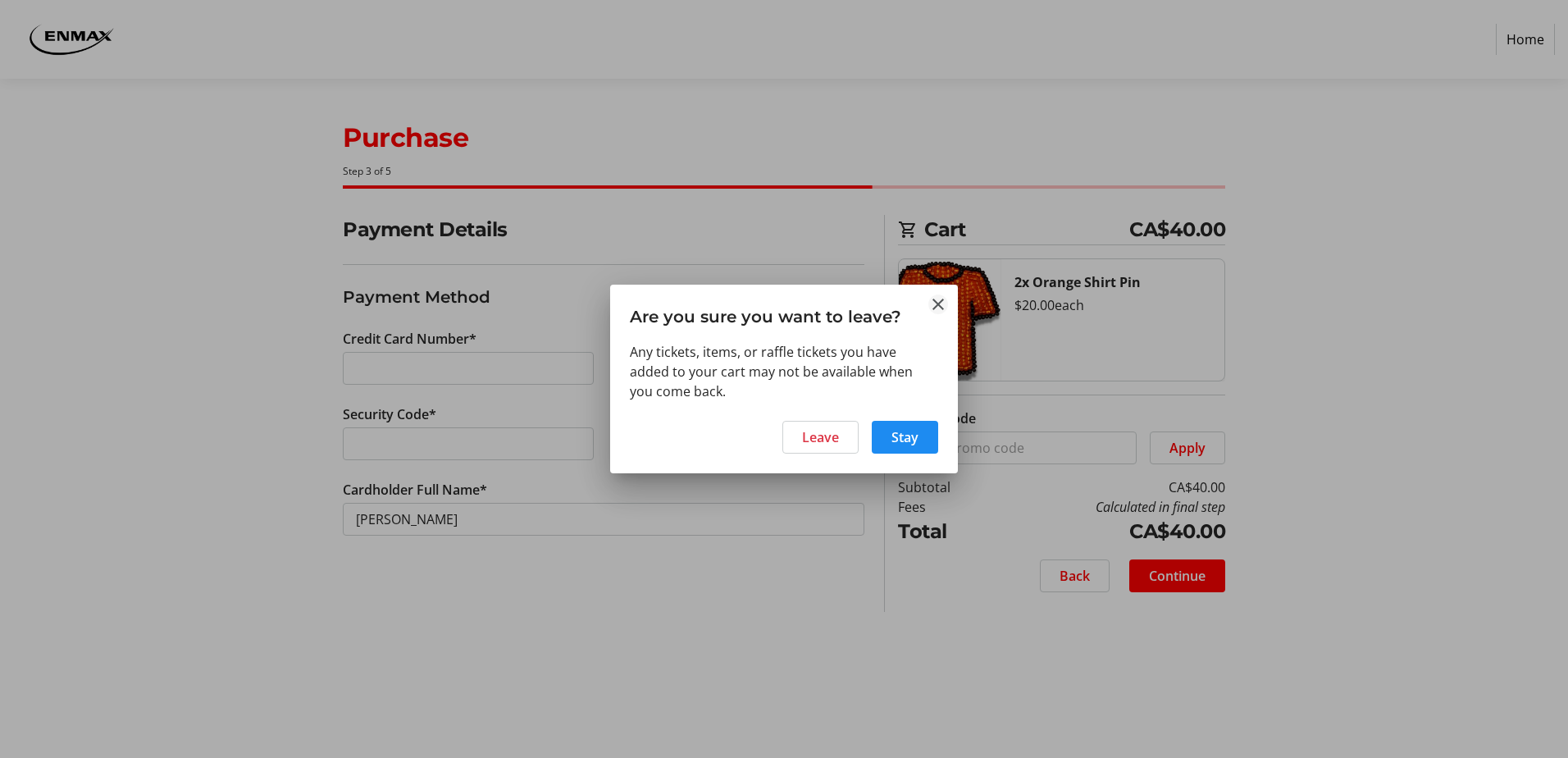
click at [943, 300] on mat-icon "Close" at bounding box center [938, 304] width 20 height 20
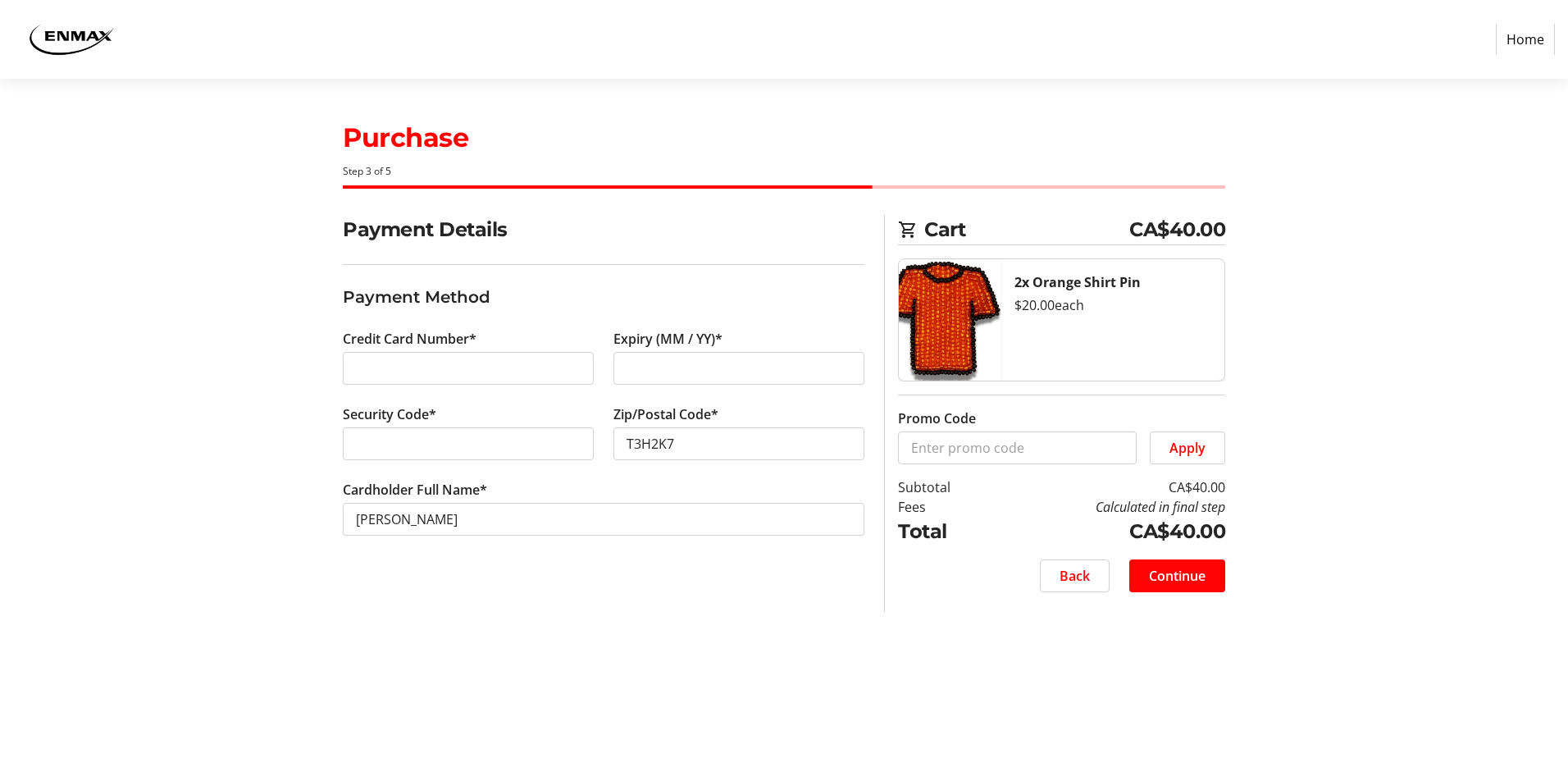
click at [767, 655] on div "Purchase Step 3 of 5 Cart CA$40.00 2x Orange Shirt Pin $20.00 each Promo Code A…" at bounding box center [784, 418] width 1082 height 679
click at [436, 353] on div at bounding box center [469, 368] width 251 height 33
drag, startPoint x: 365, startPoint y: 385, endPoint x: 379, endPoint y: 377, distance: 16.1
click at [365, 385] on div "Credit Card Number*" at bounding box center [468, 366] width 271 height 76
drag, startPoint x: 984, startPoint y: 301, endPoint x: 960, endPoint y: 243, distance: 62.8
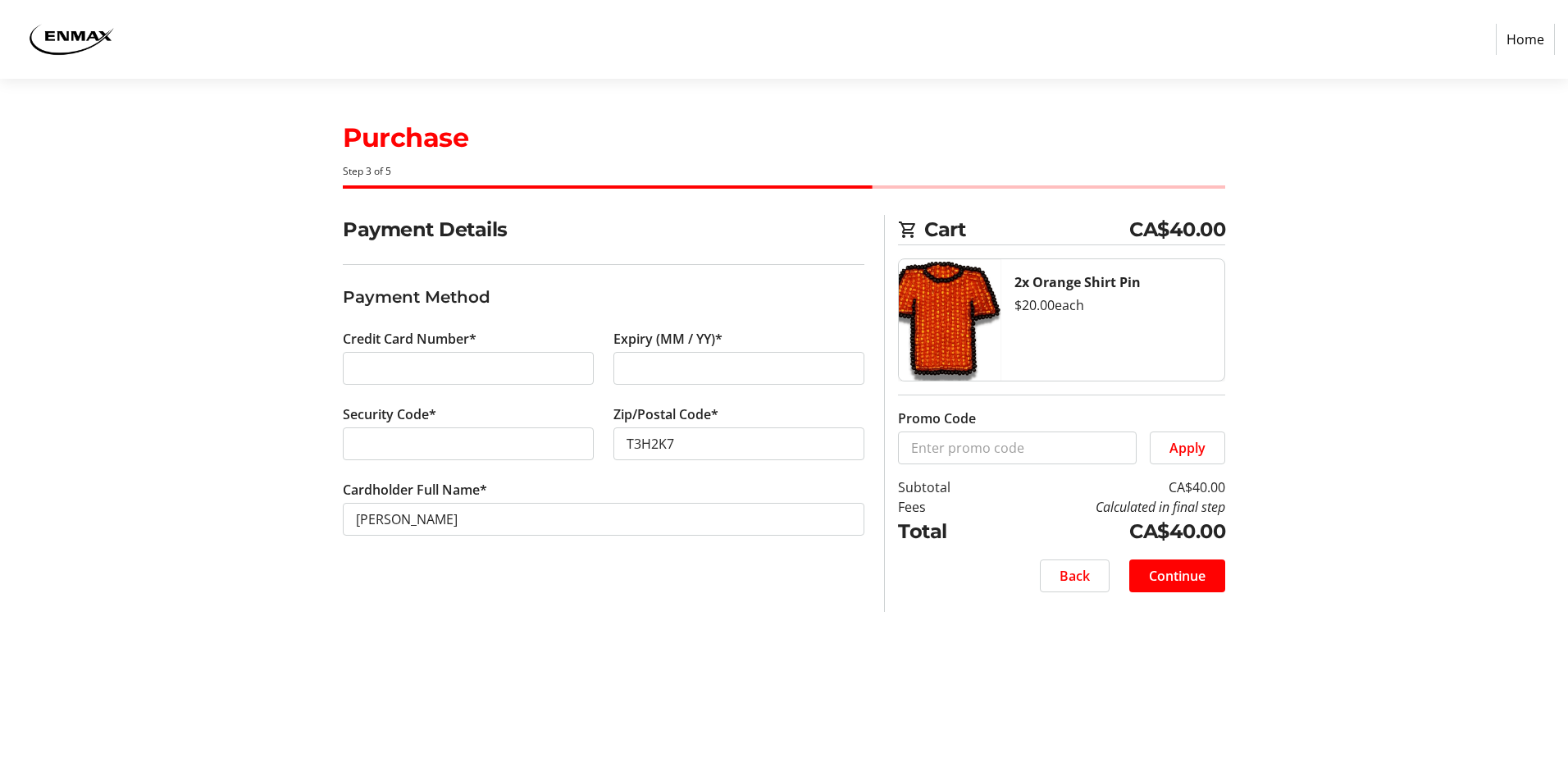
click at [984, 300] on img at bounding box center [950, 319] width 103 height 121
click at [949, 229] on span "Cart" at bounding box center [1027, 229] width 205 height 30
click at [244, 473] on div "Payment Details Payment Method Credit Card Number* Expiry (MM / YY)* Security C…" at bounding box center [784, 413] width 1082 height 397
click at [65, 47] on img at bounding box center [70, 39] width 116 height 65
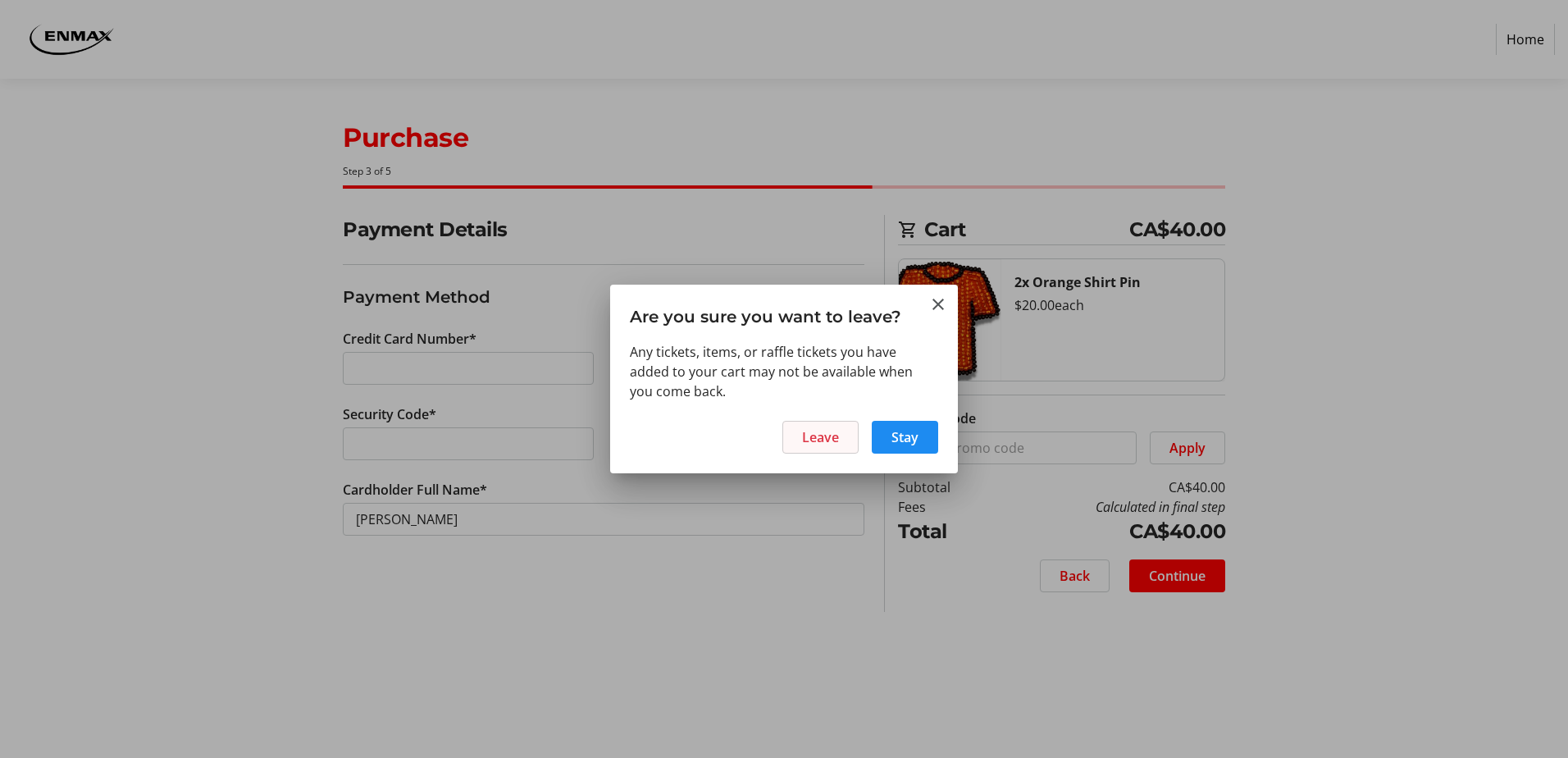
click at [812, 435] on span "Leave" at bounding box center [820, 436] width 37 height 20
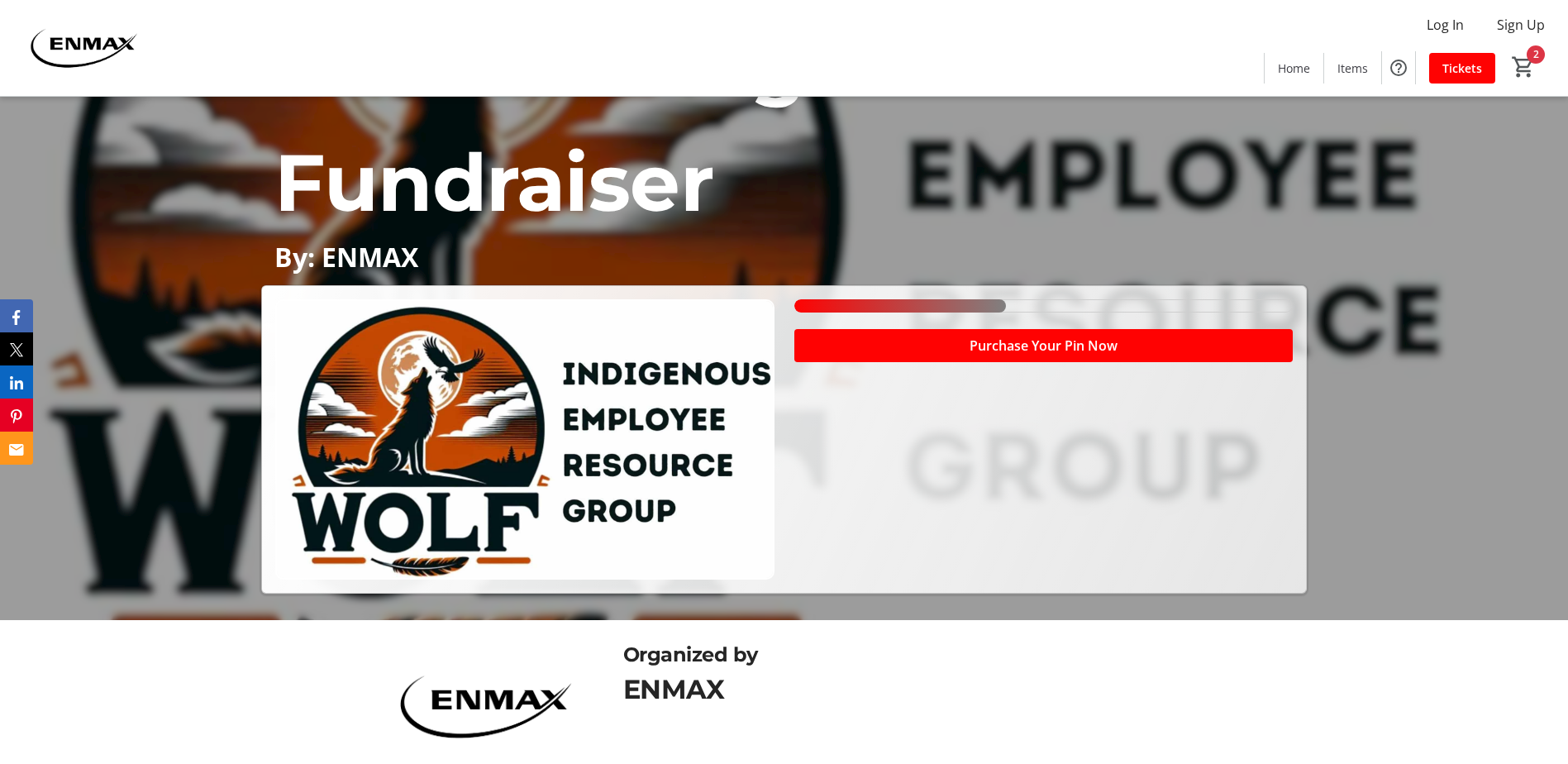
scroll to position [57, 0]
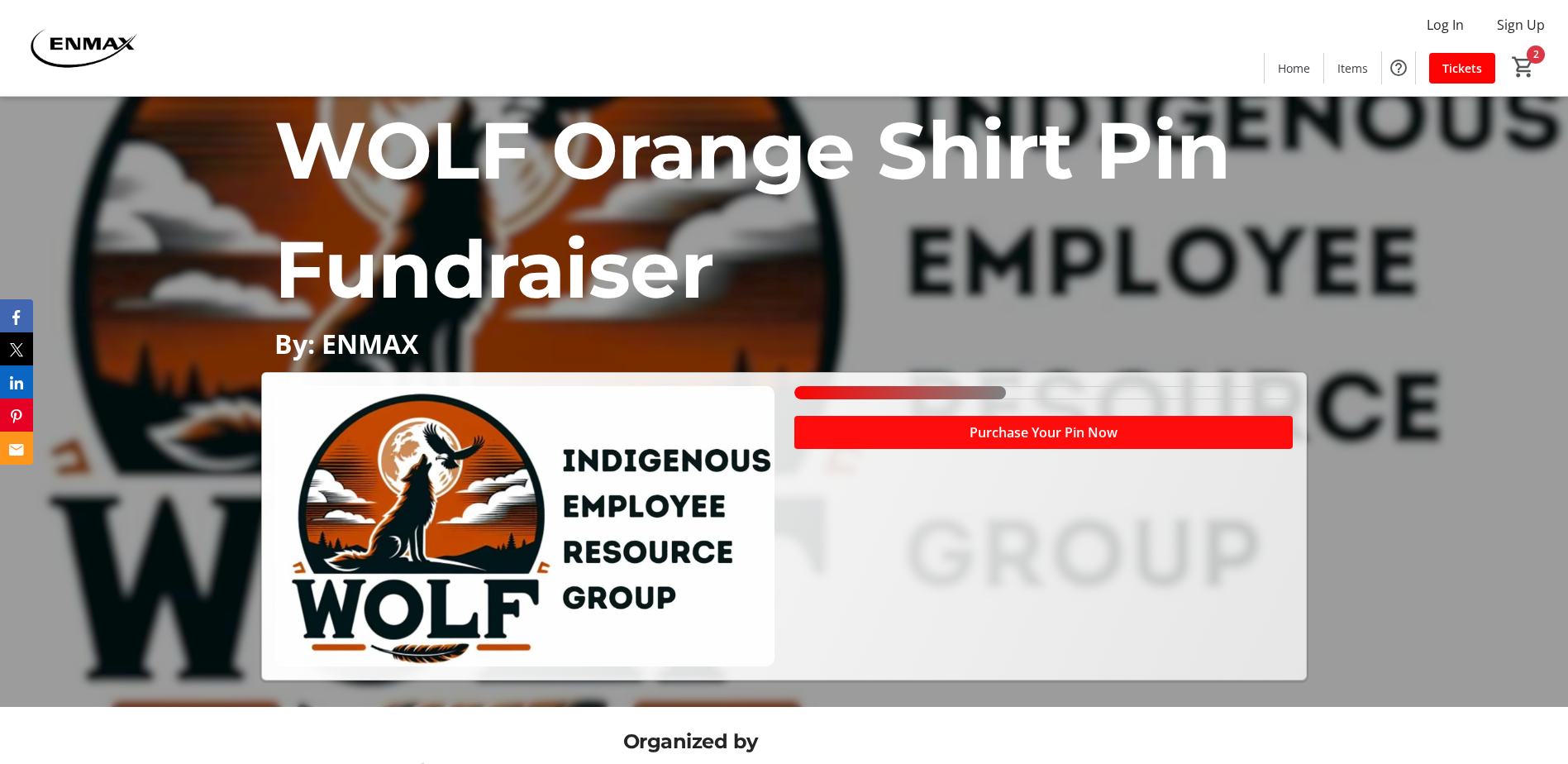
click at [1115, 430] on span "Purchase Your Pin Now" at bounding box center [1043, 432] width 148 height 20
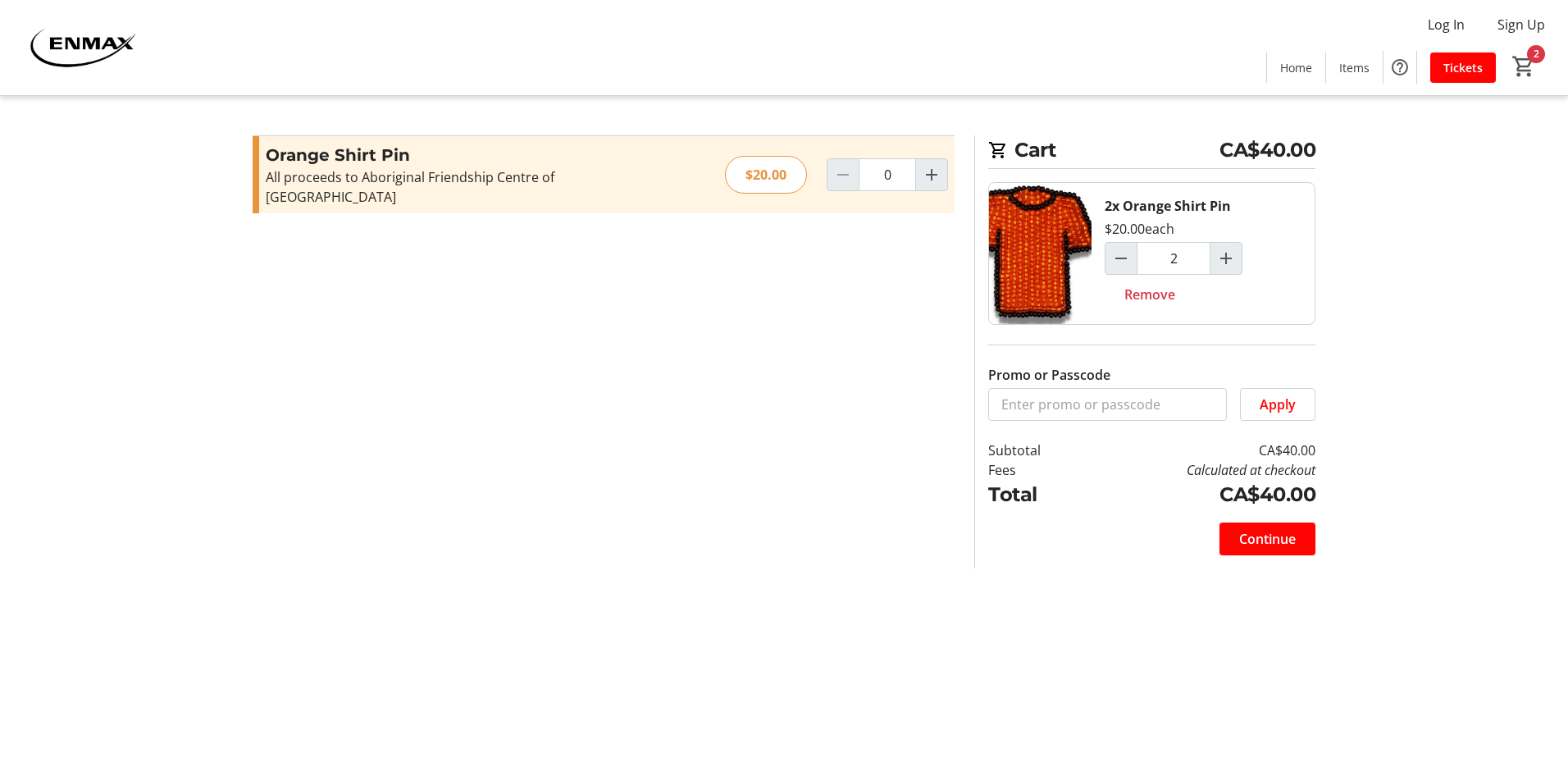
type input "2"
click at [1228, 250] on mat-icon "Increment by one" at bounding box center [1226, 258] width 20 height 20
type input "3"
click at [1228, 251] on mat-icon "Increment by one" at bounding box center [1226, 258] width 20 height 20
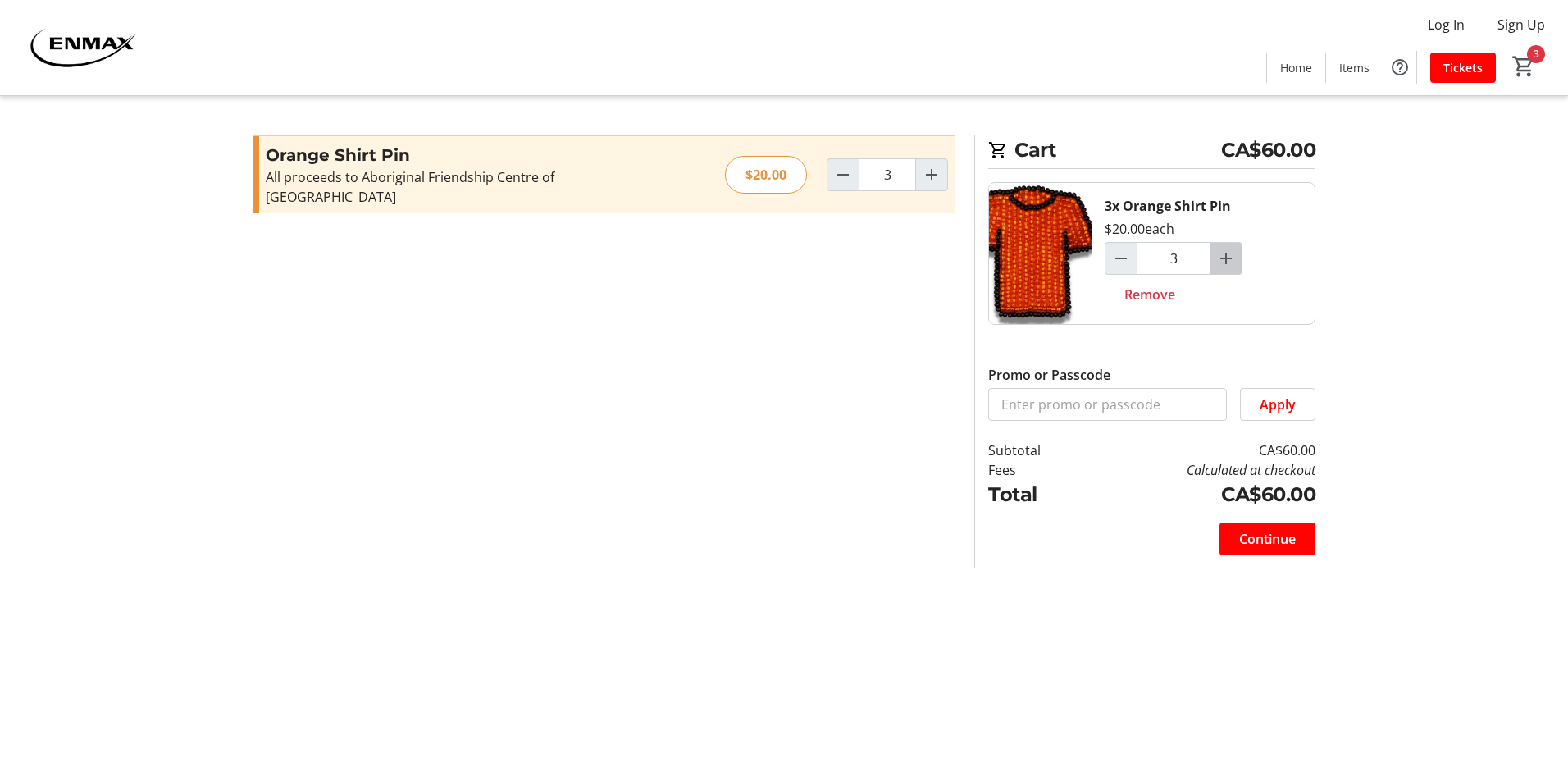
type input "4"
click at [1255, 539] on div "Continue" at bounding box center [1267, 539] width 96 height 33
click at [1282, 545] on span "Continue" at bounding box center [1267, 538] width 57 height 20
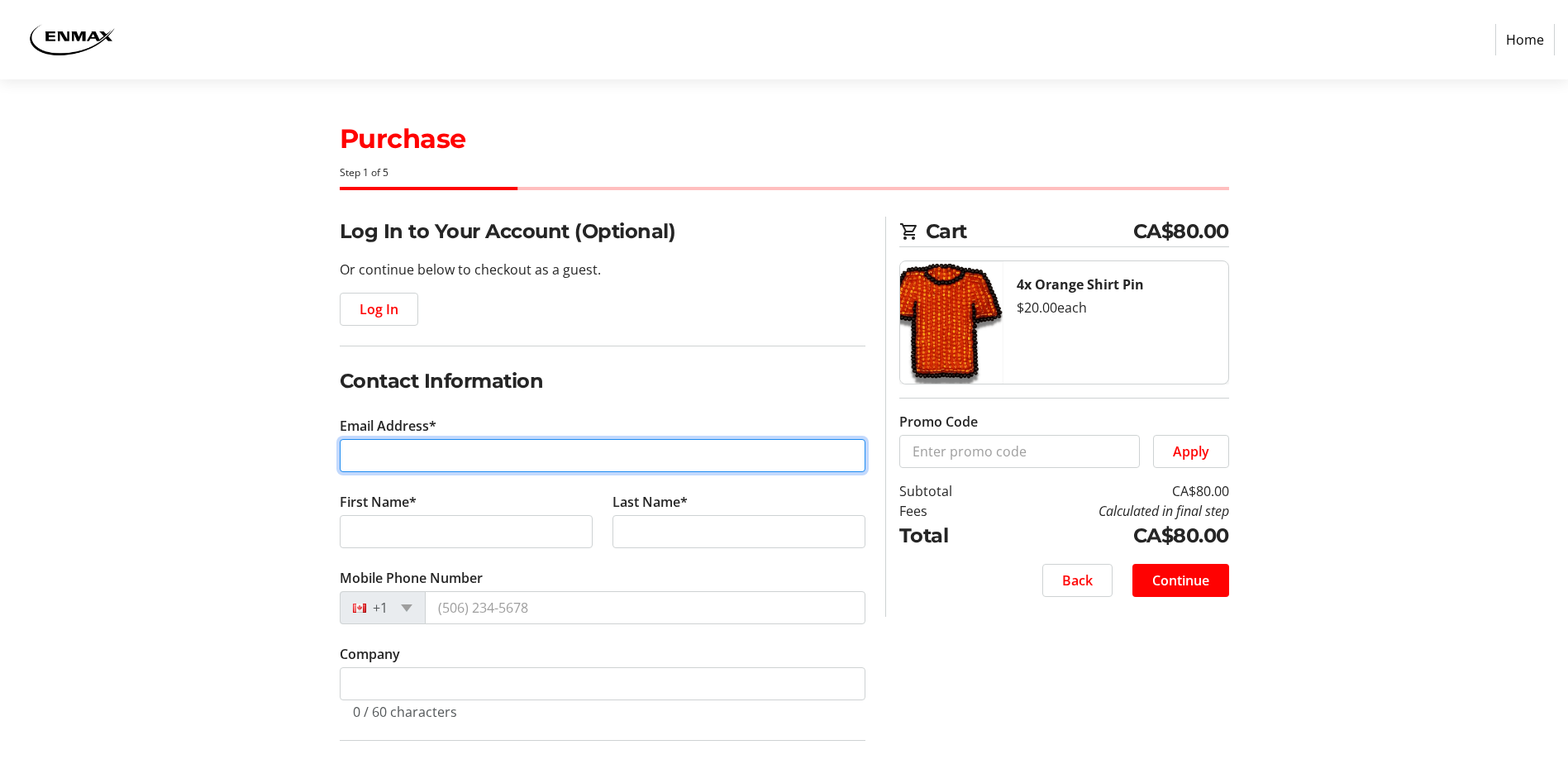
click at [372, 466] on input "Email Address*" at bounding box center [602, 455] width 526 height 33
type input "[EMAIL_ADDRESS][DOMAIN_NAME]"
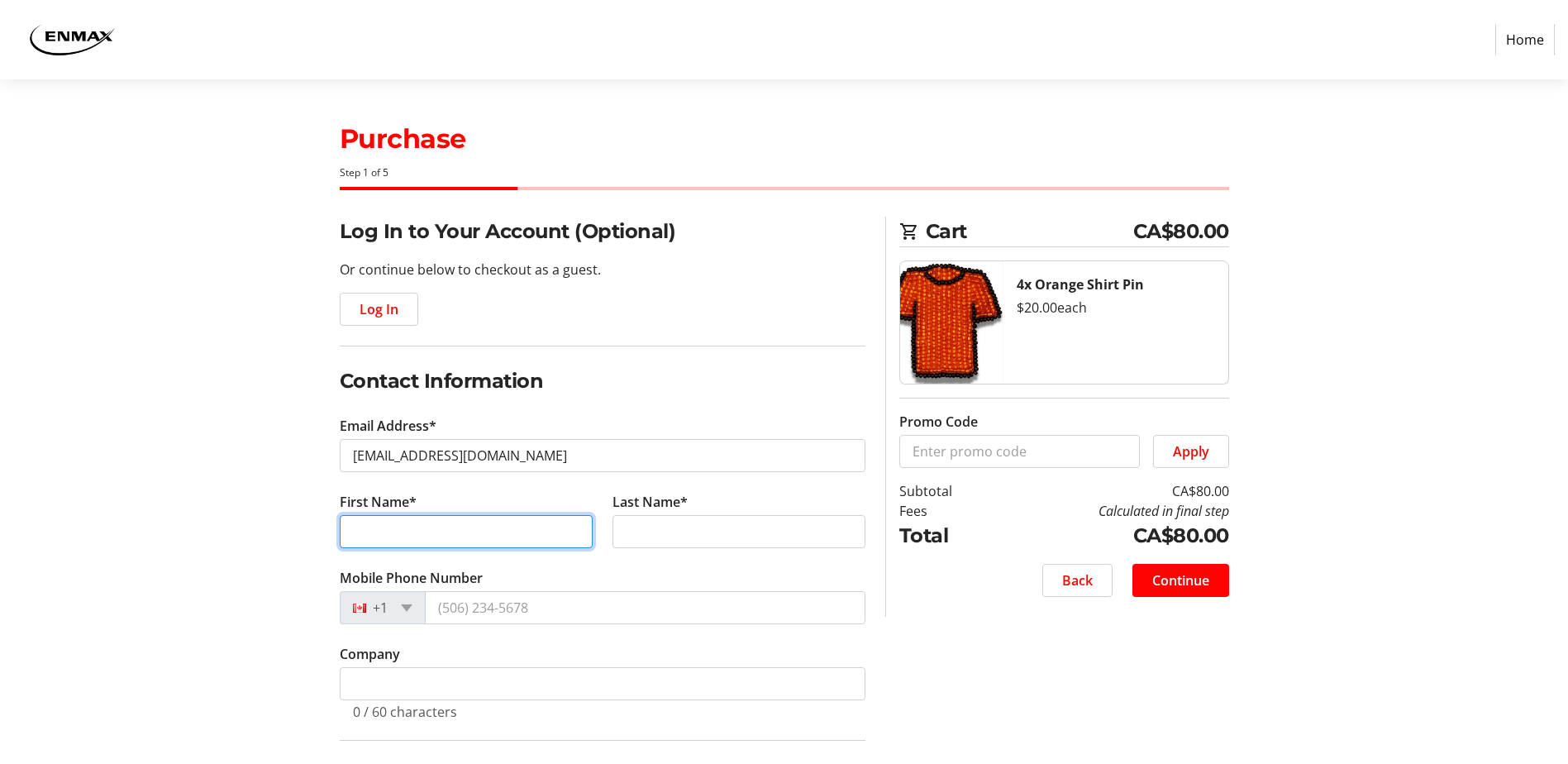
type input "[PERSON_NAME]"
type input "Bird"
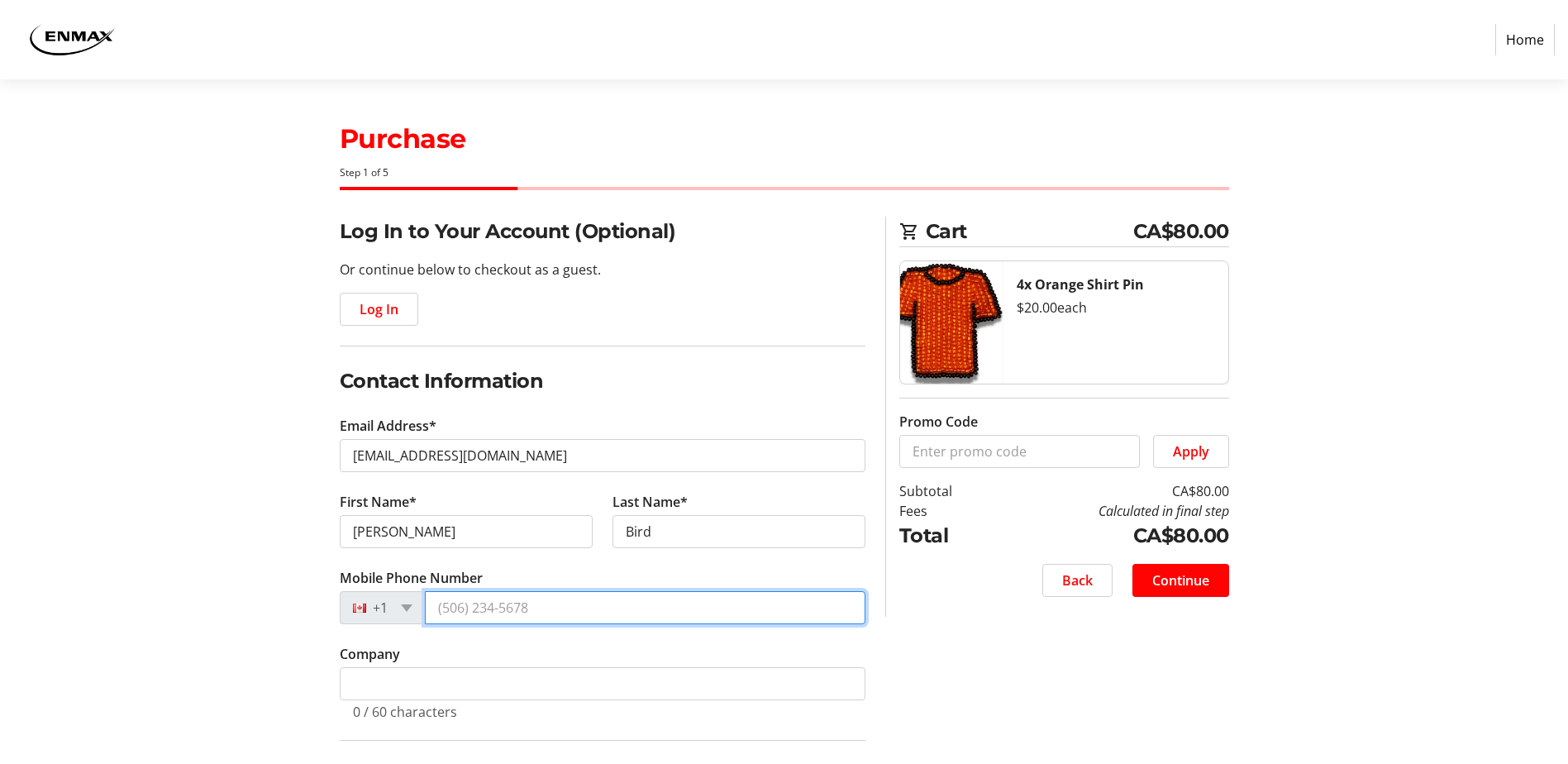
type input "[PHONE_NUMBER]"
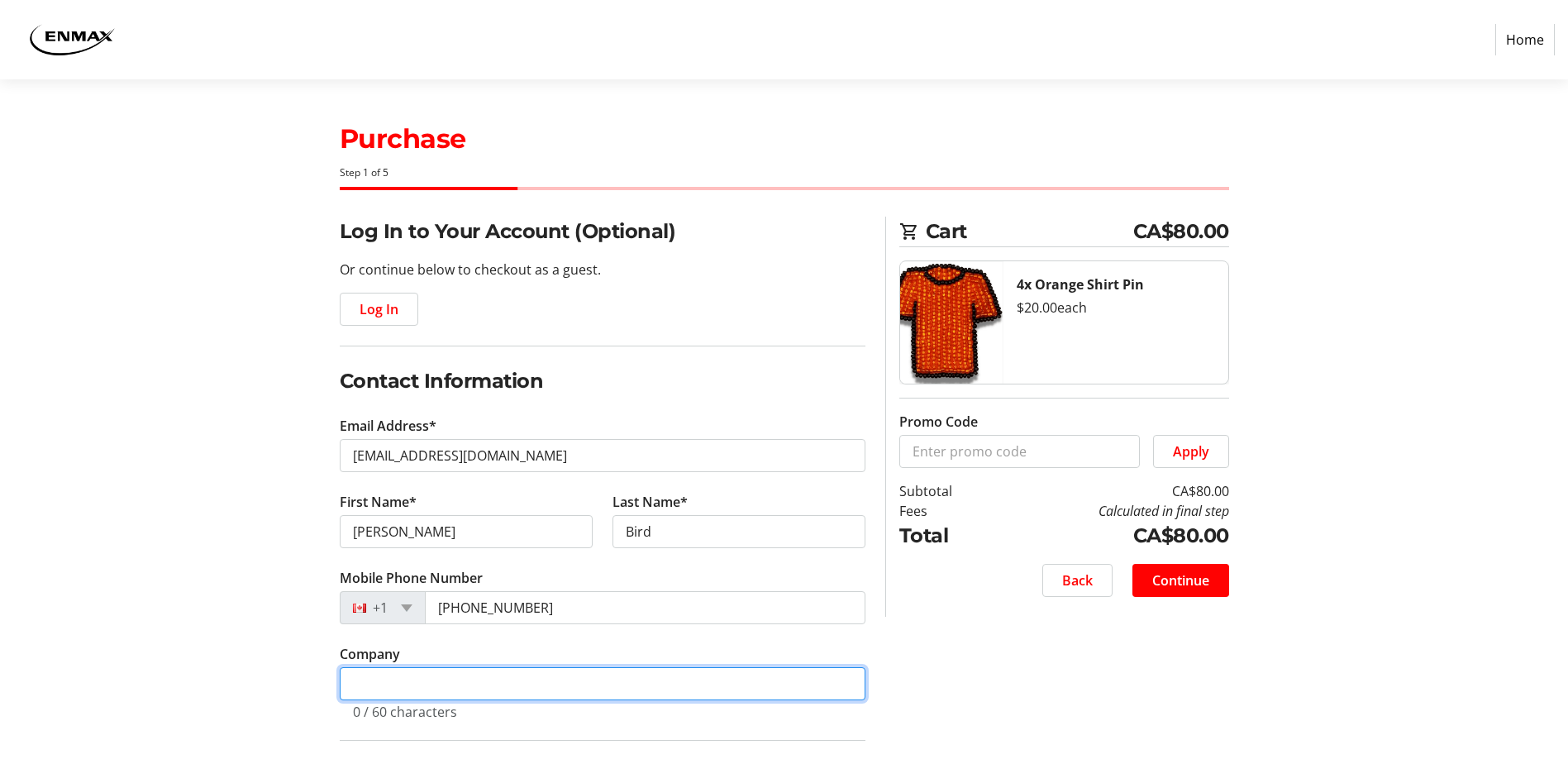
type input "ENMAX Corporation"
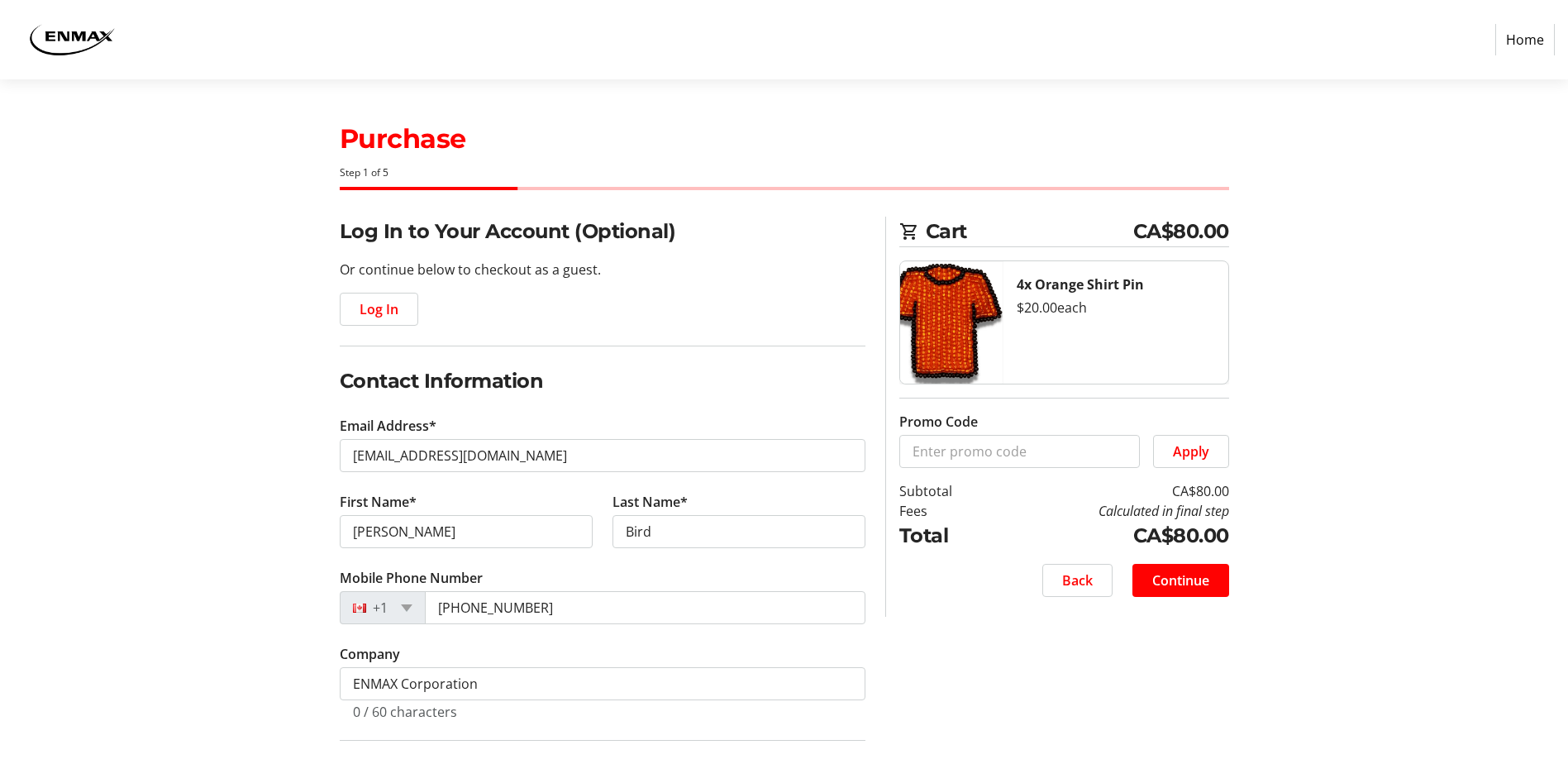
type input "2715.C"
type input "[PERSON_NAME]"
click at [139, 540] on section "Purchase Step 1 of 5 Cart CA$80.00 4x Orange Shirt Pin $20.00 each Promo Code A…" at bounding box center [784, 596] width 1568 height 1033
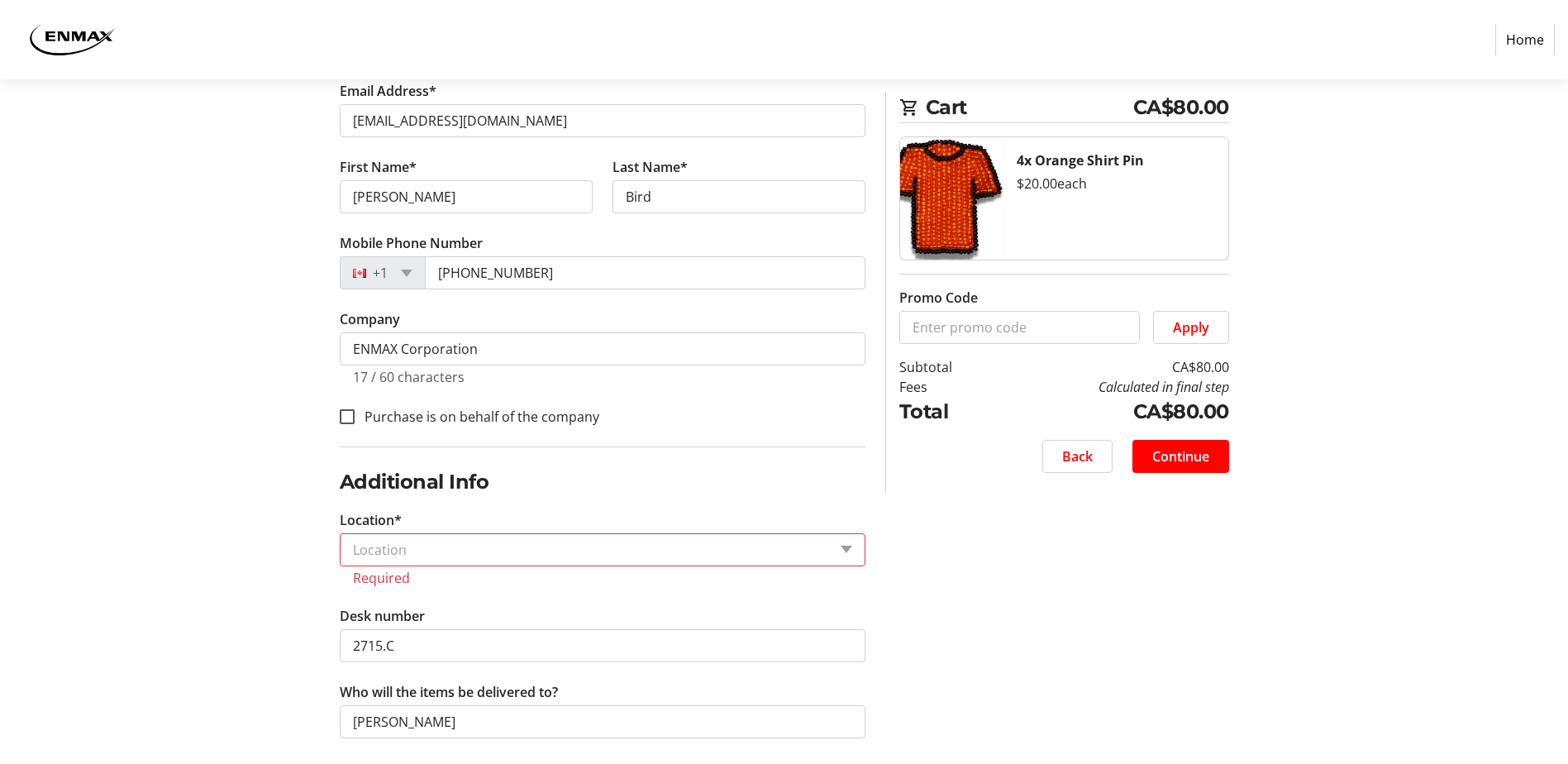
scroll to position [349, 0]
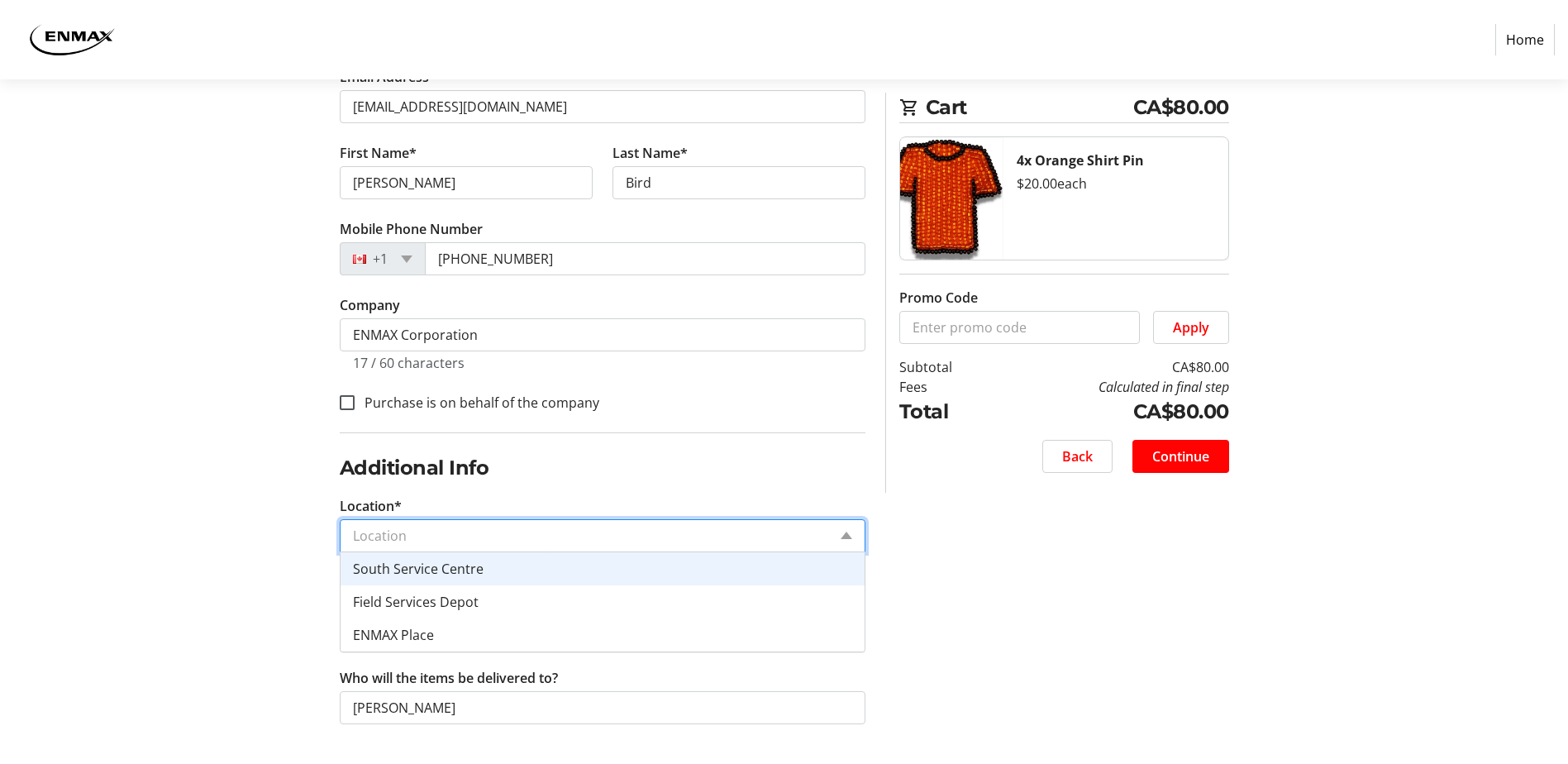
click at [422, 536] on input "Location*" at bounding box center [590, 536] width 475 height 20
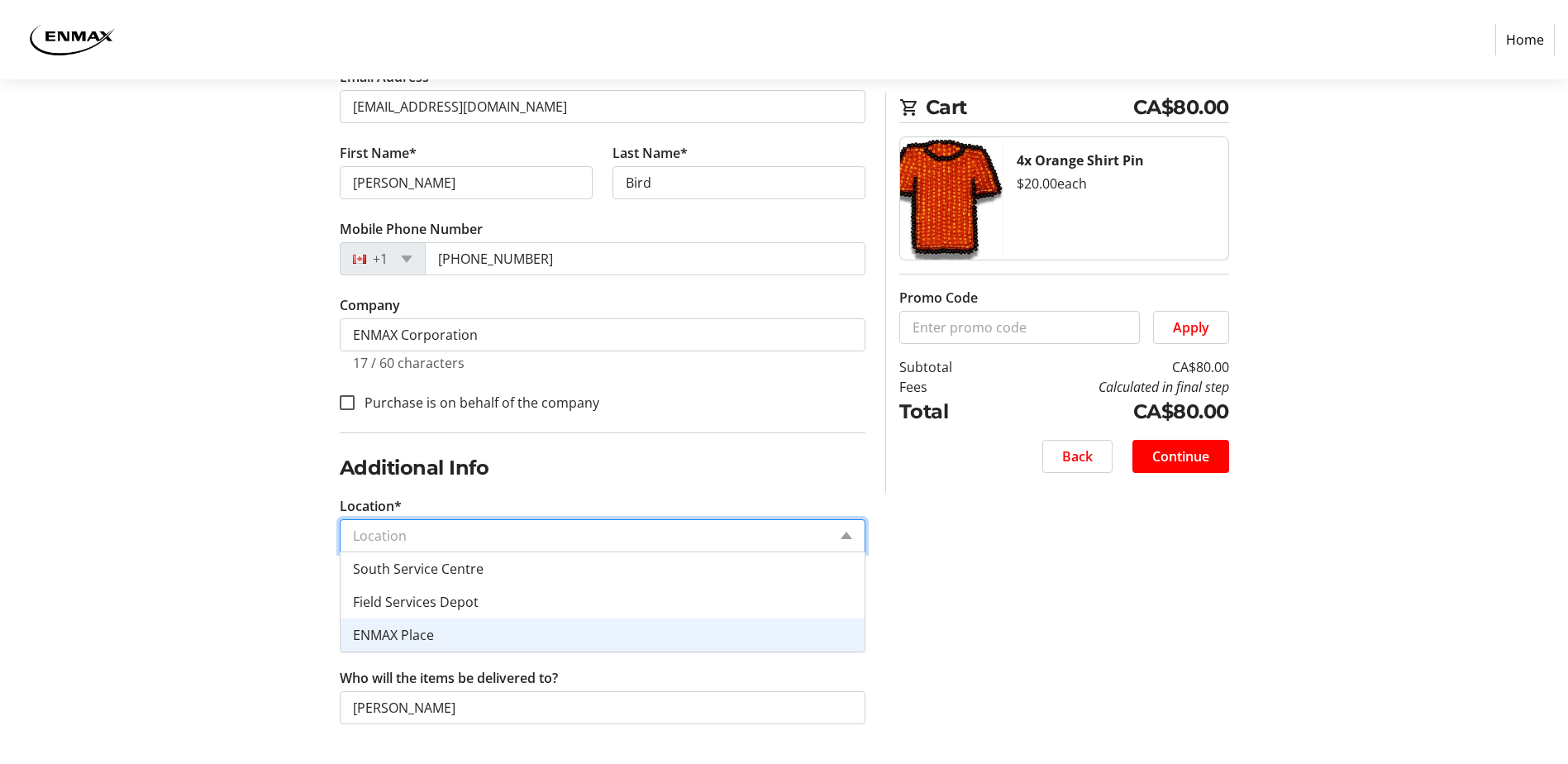
click at [423, 644] on div "ENMAX Place" at bounding box center [602, 635] width 524 height 33
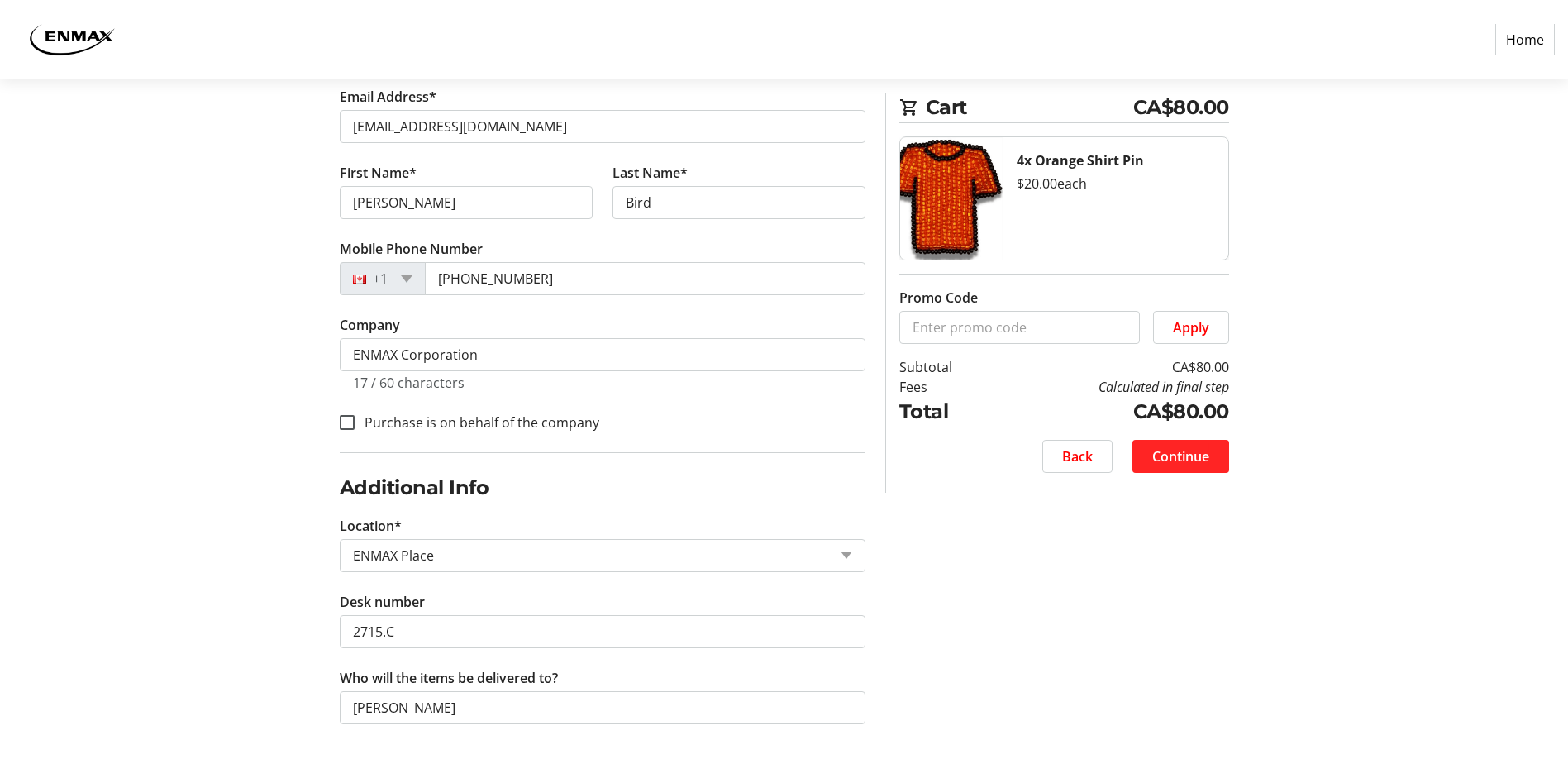
click at [1206, 456] on span "Continue" at bounding box center [1180, 456] width 57 height 20
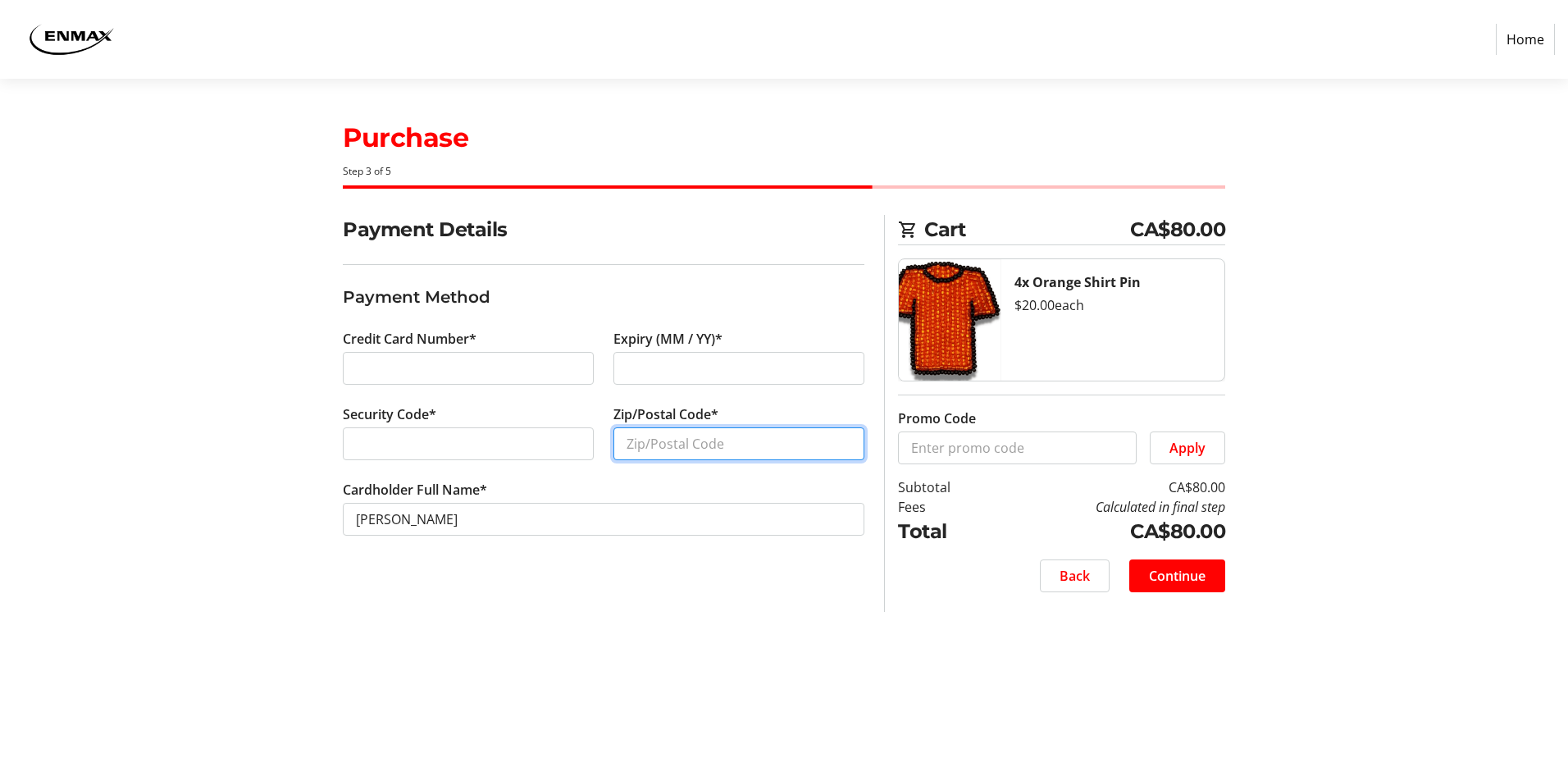
click at [670, 440] on input "Zip/Postal Code*" at bounding box center [739, 443] width 251 height 33
type input "T3H2K7"
type input "4"
click at [1186, 570] on span "Continue" at bounding box center [1177, 576] width 57 height 20
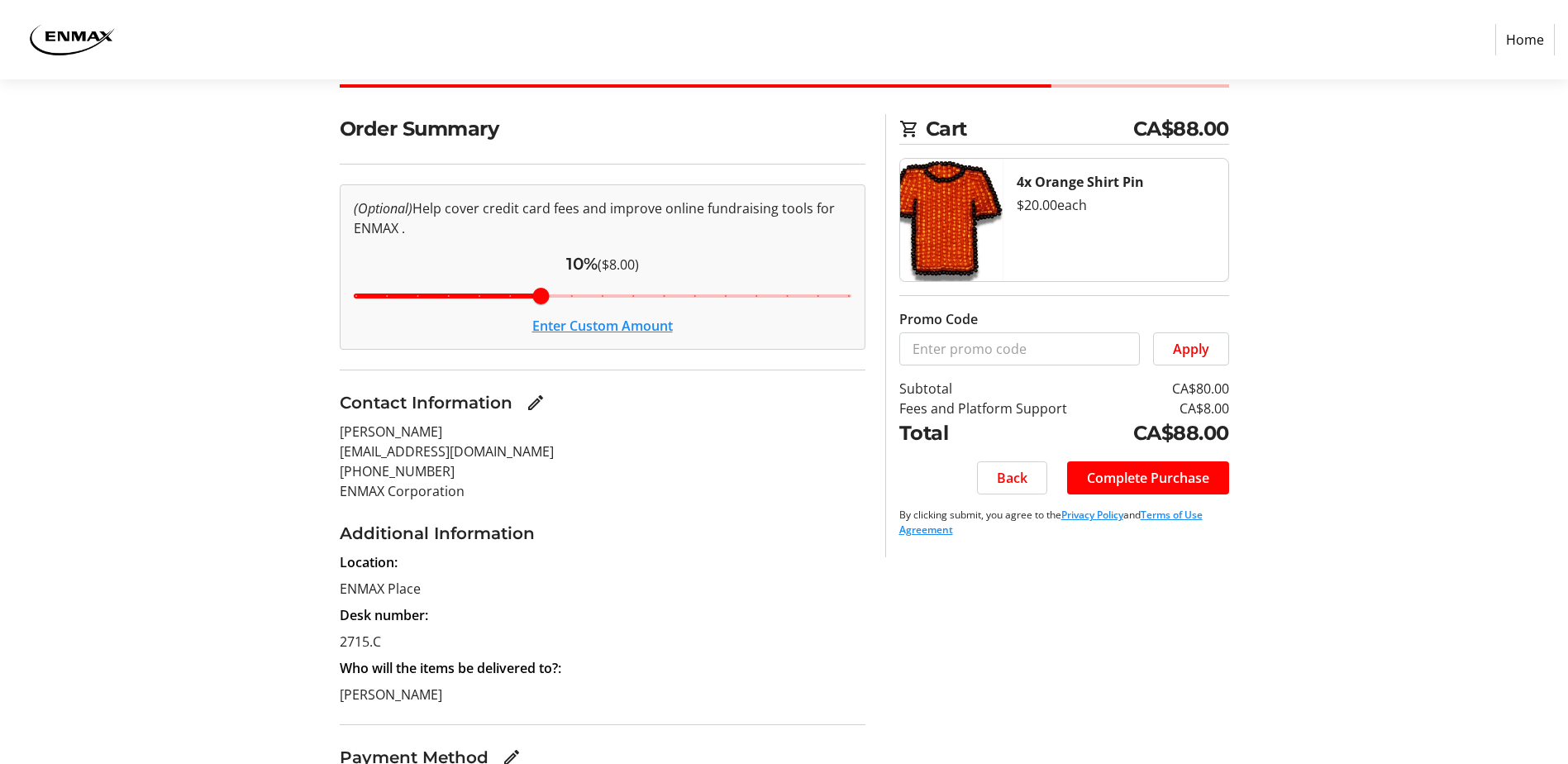
scroll to position [221, 0]
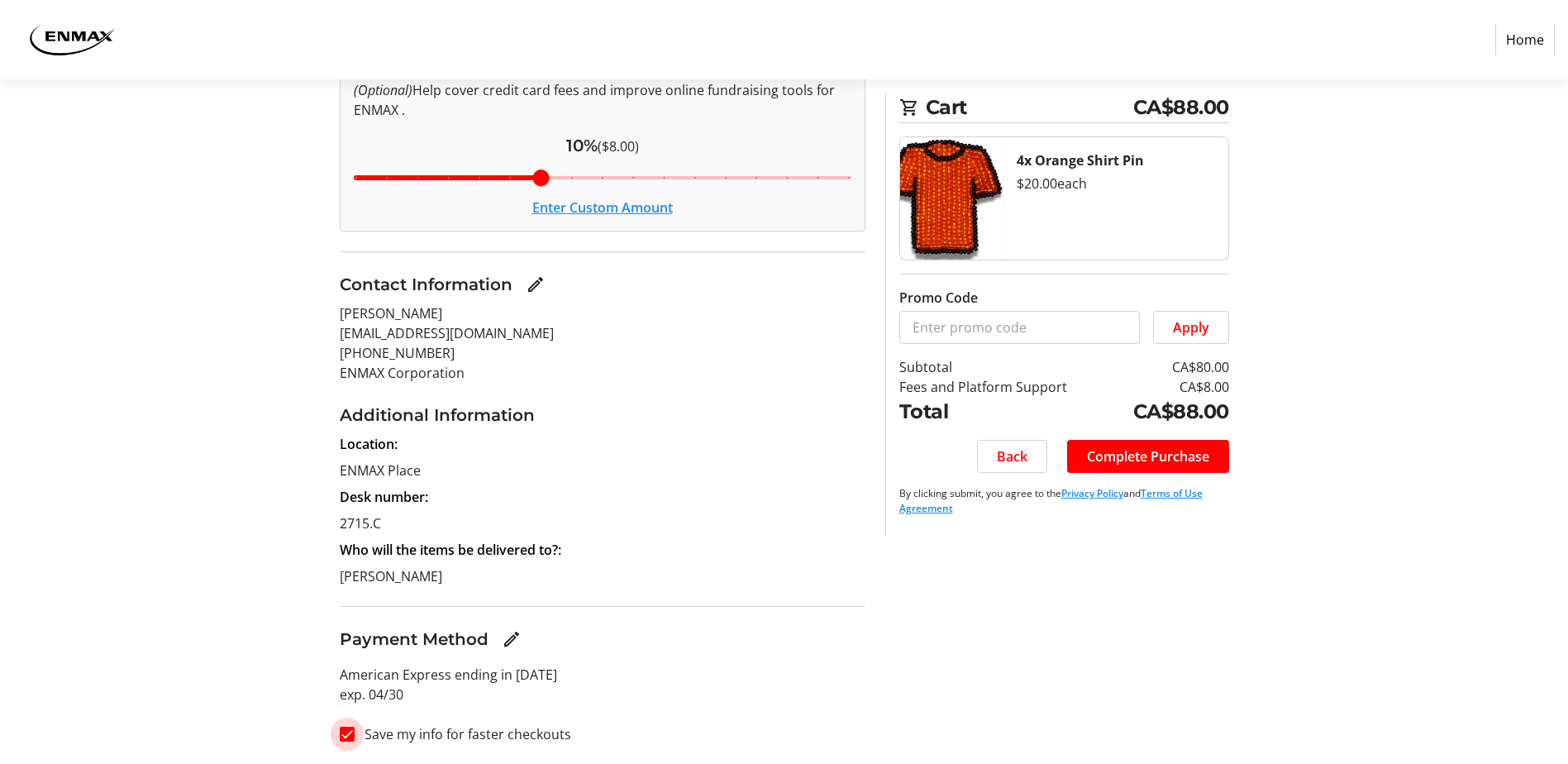
click at [352, 731] on input "Save my info for faster checkouts" at bounding box center [346, 733] width 15 height 15
checkbox input "false"
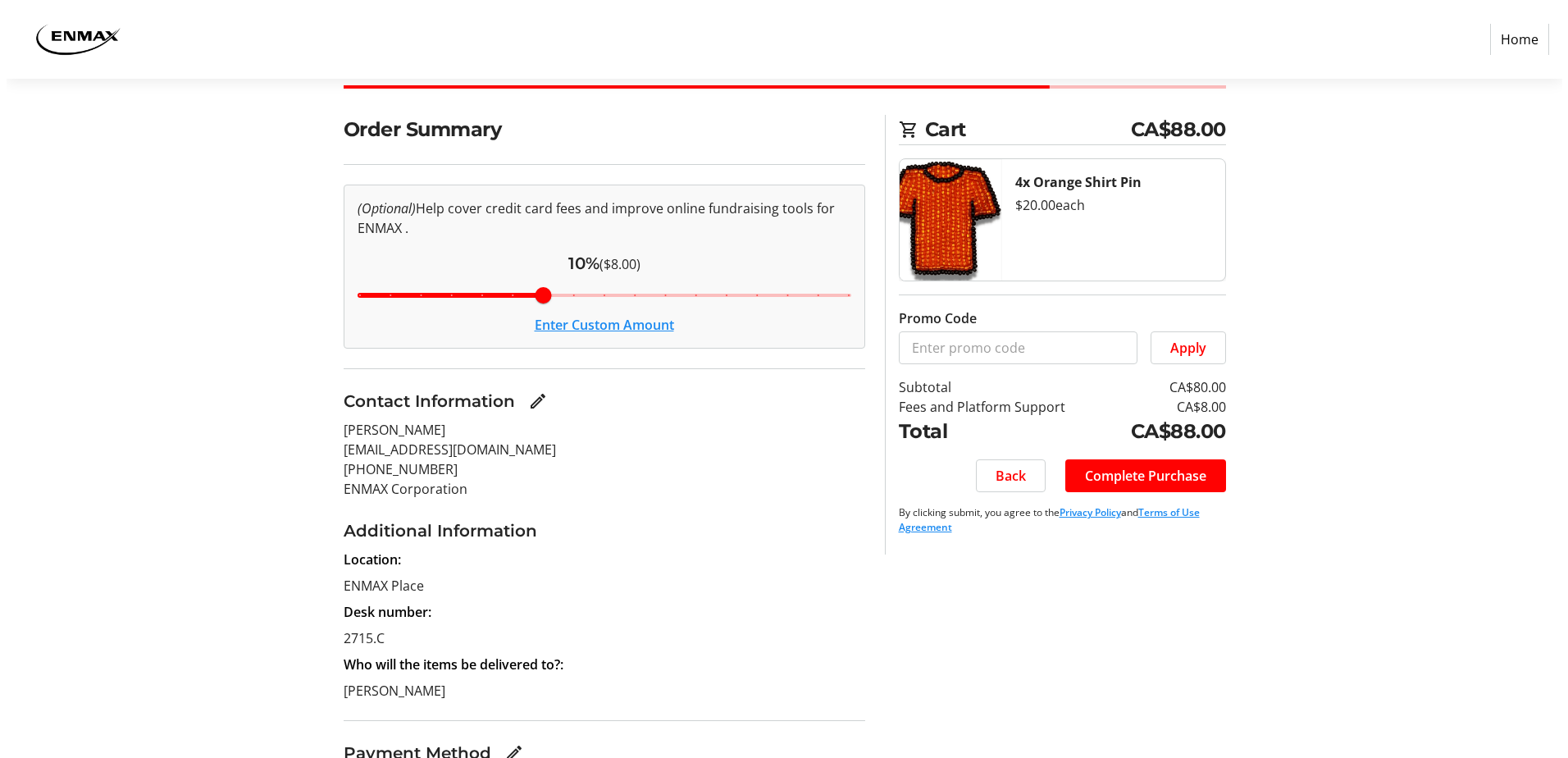
scroll to position [0, 0]
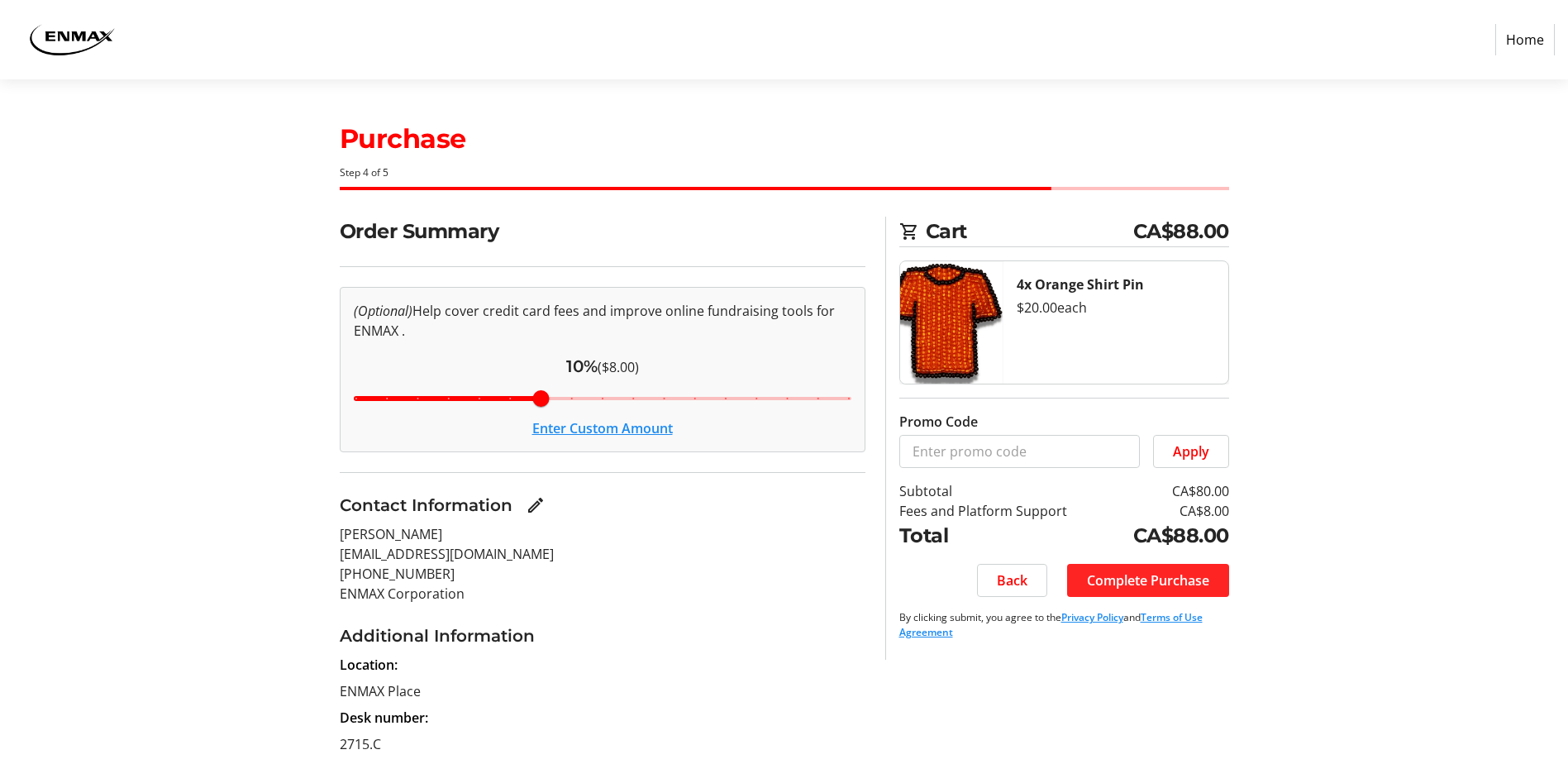
click at [1107, 572] on span "Complete Purchase" at bounding box center [1148, 580] width 122 height 20
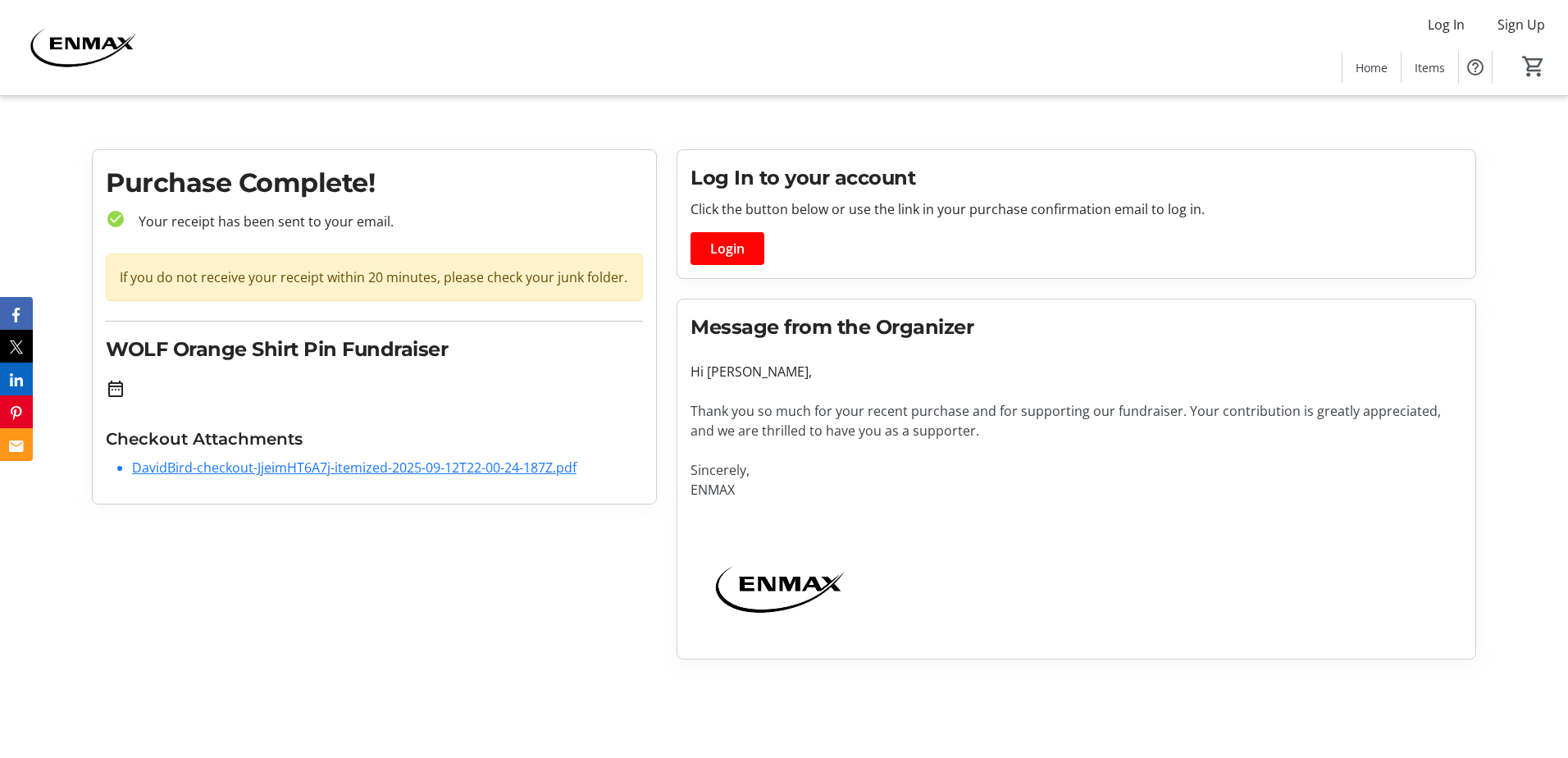
click at [263, 462] on link "DavidBird-checkout-JjeimHT6A7j-itemized-2025-09-12T22-00-24-187Z.pdf" at bounding box center [355, 467] width 445 height 18
